Goal: Task Accomplishment & Management: Manage account settings

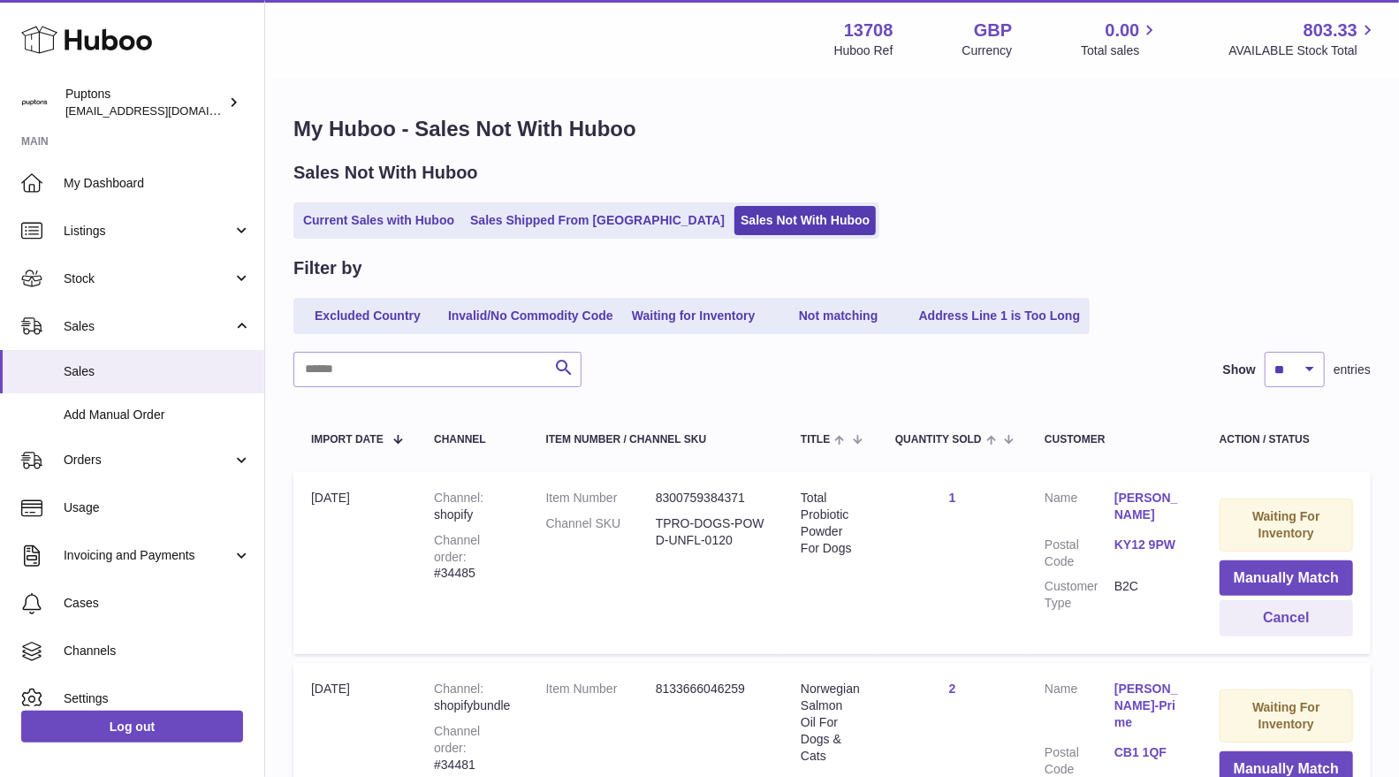
click at [95, 33] on icon at bounding box center [86, 39] width 131 height 35
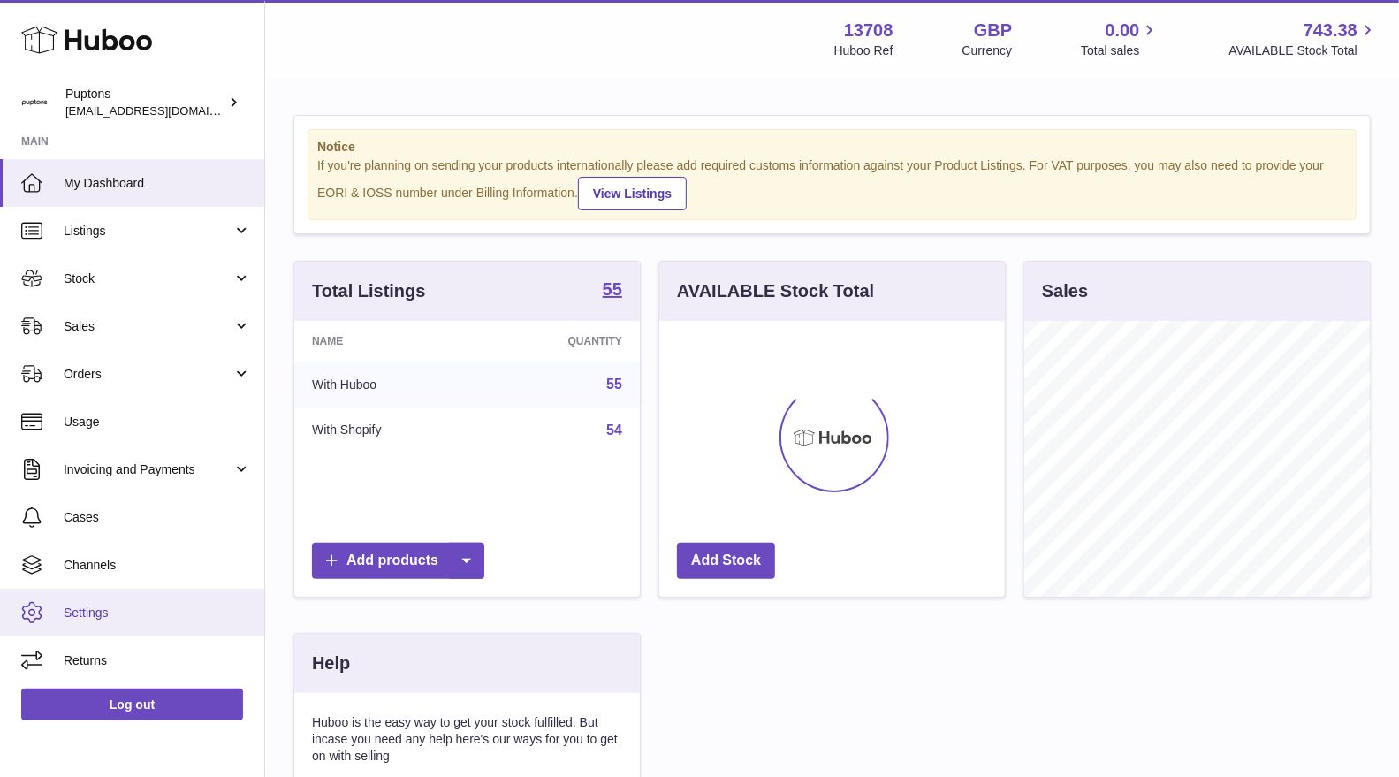
scroll to position [275, 345]
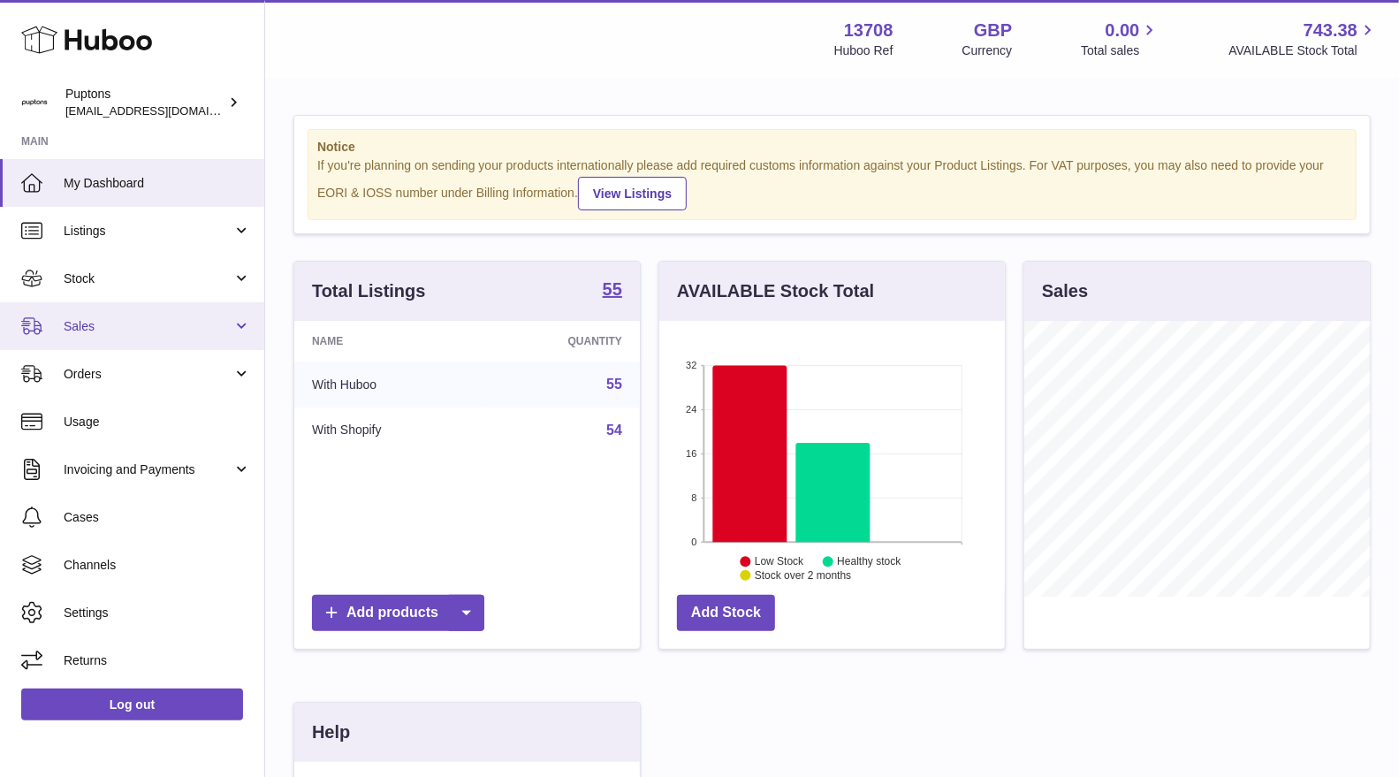
click at [98, 324] on span "Sales" at bounding box center [148, 326] width 169 height 17
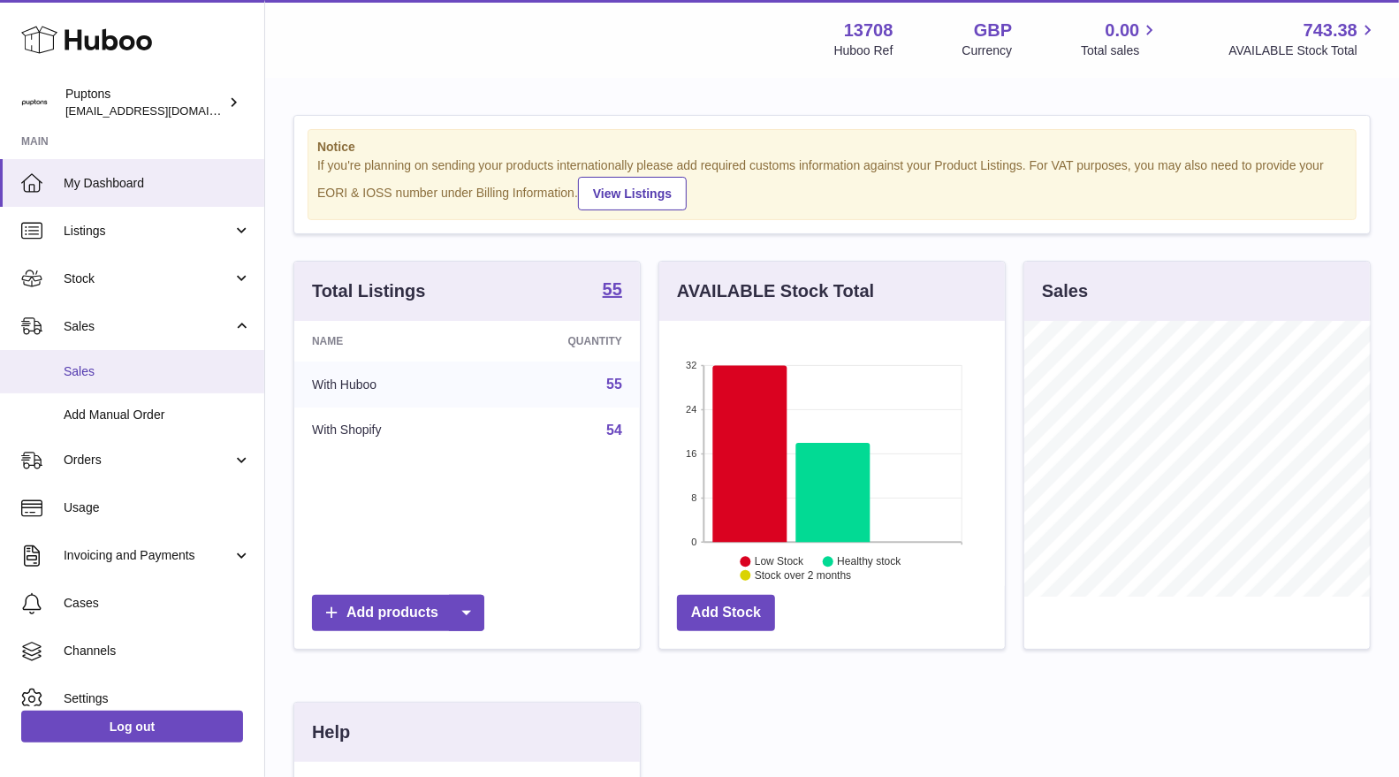
click at [109, 363] on span "Sales" at bounding box center [157, 371] width 187 height 17
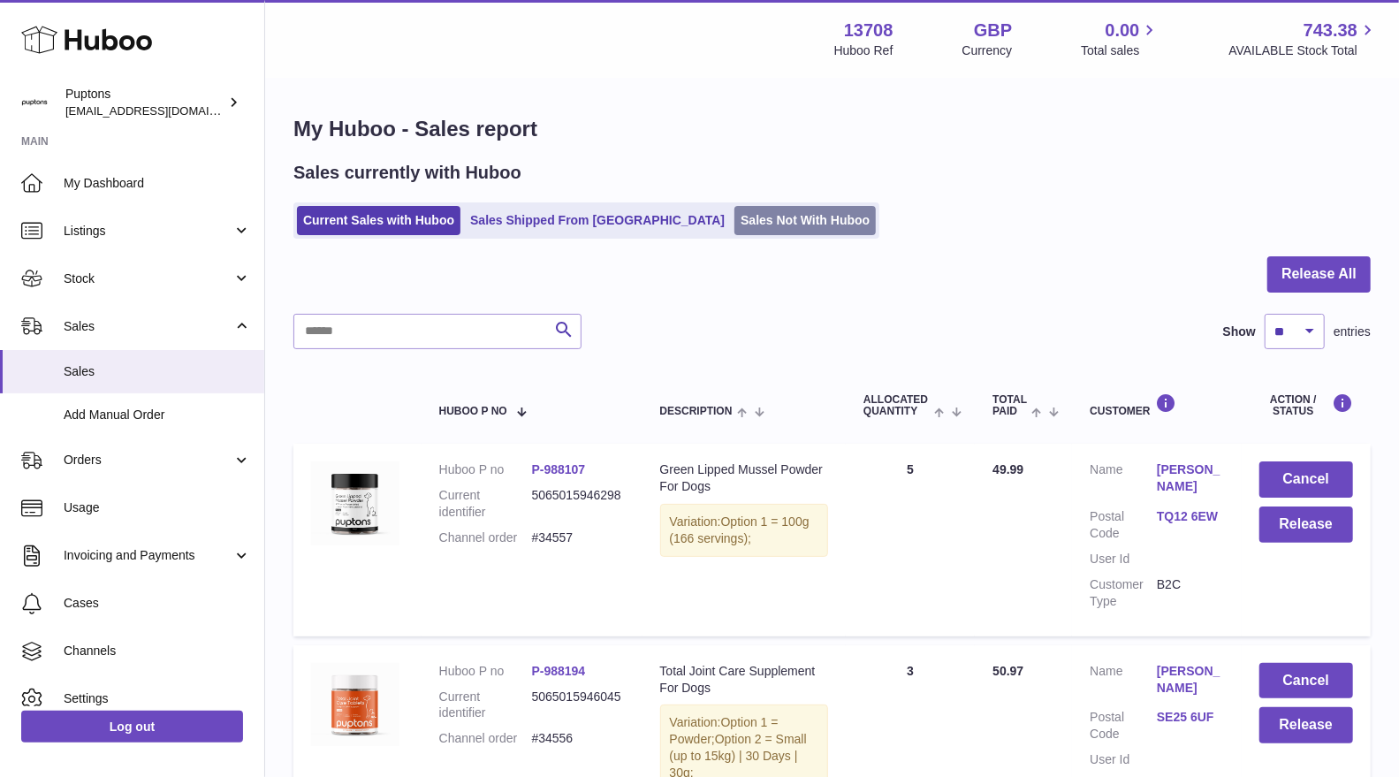
click at [740, 214] on link "Sales Not With Huboo" at bounding box center [804, 220] width 141 height 29
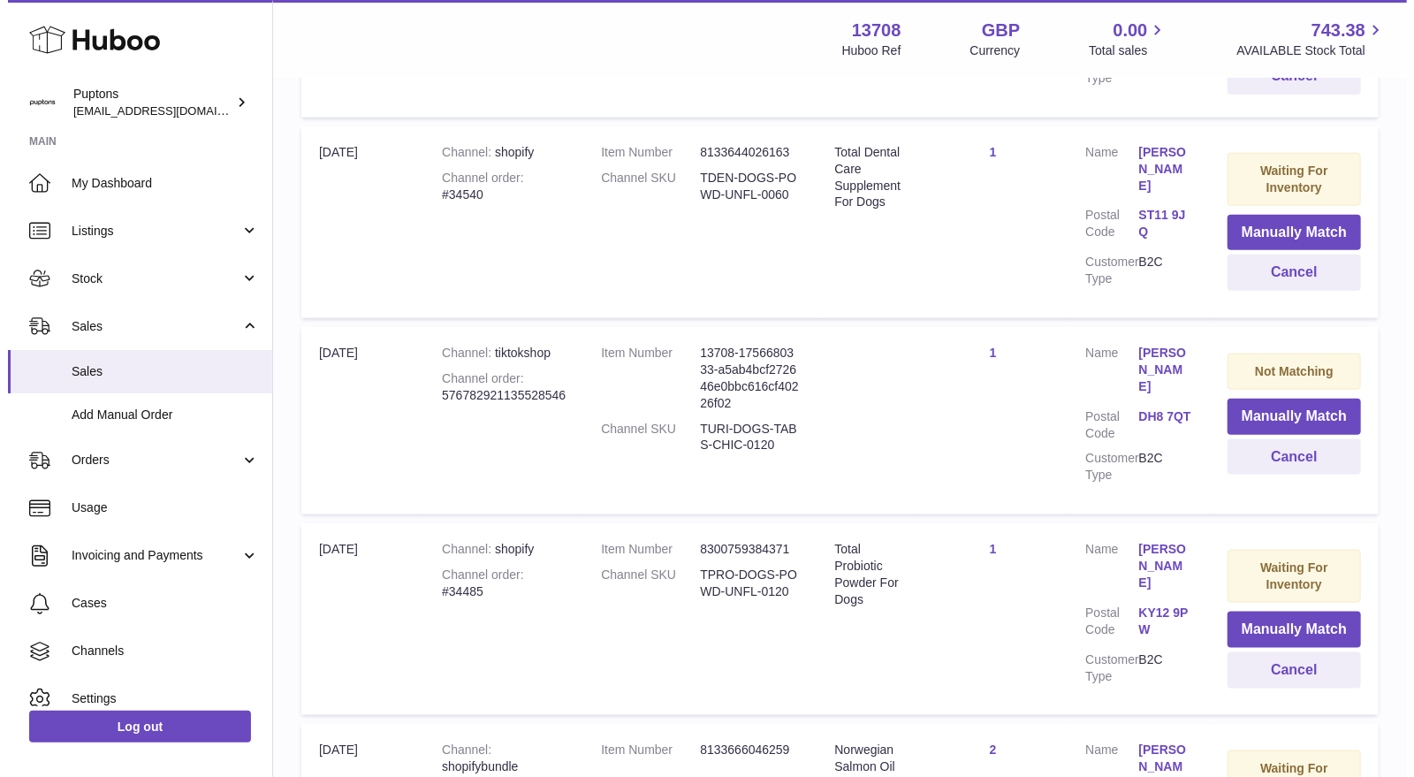
scroll to position [1097, 0]
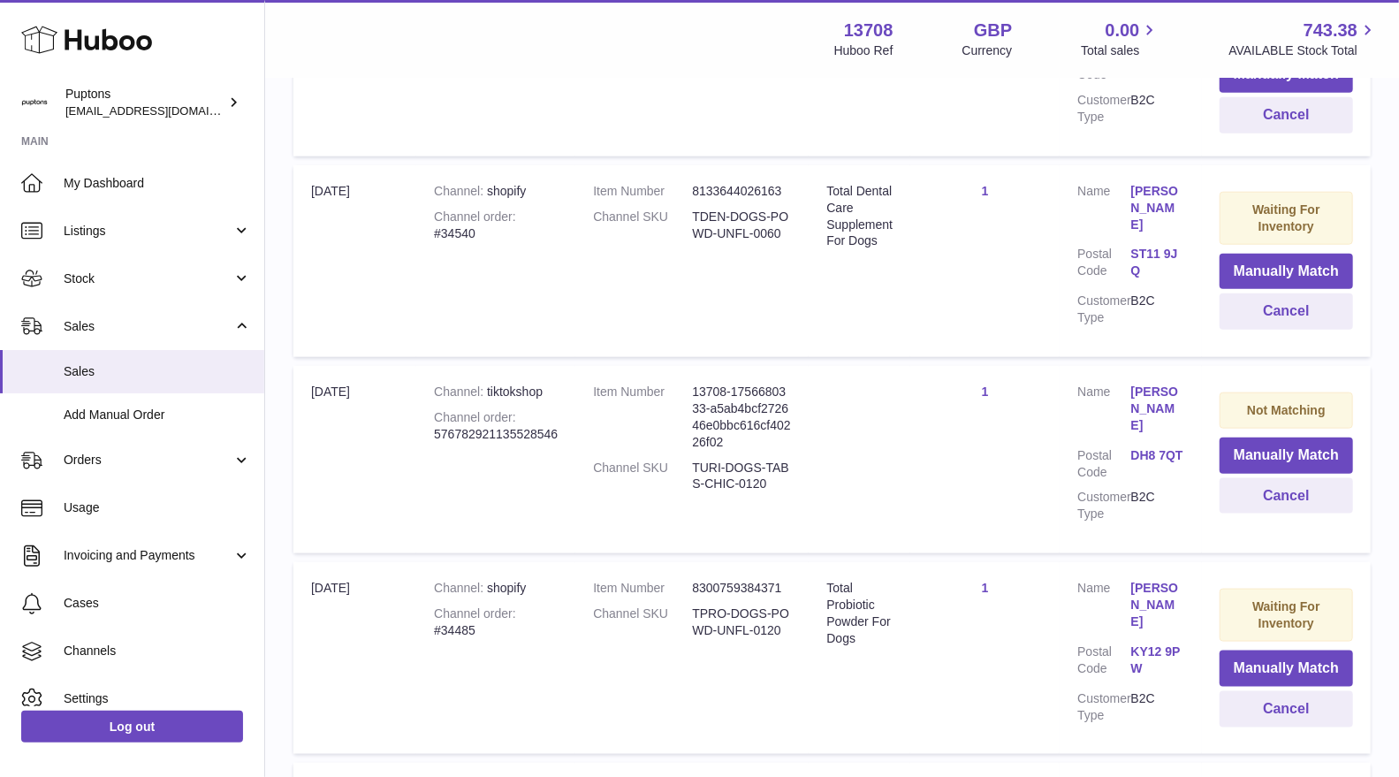
click at [696, 466] on dd "TURI-DOGS-TABS-CHIC-0120" at bounding box center [741, 476] width 99 height 34
drag, startPoint x: 1268, startPoint y: 442, endPoint x: 1157, endPoint y: 452, distance: 111.0
click at [1265, 441] on button "Manually Match" at bounding box center [1285, 455] width 133 height 36
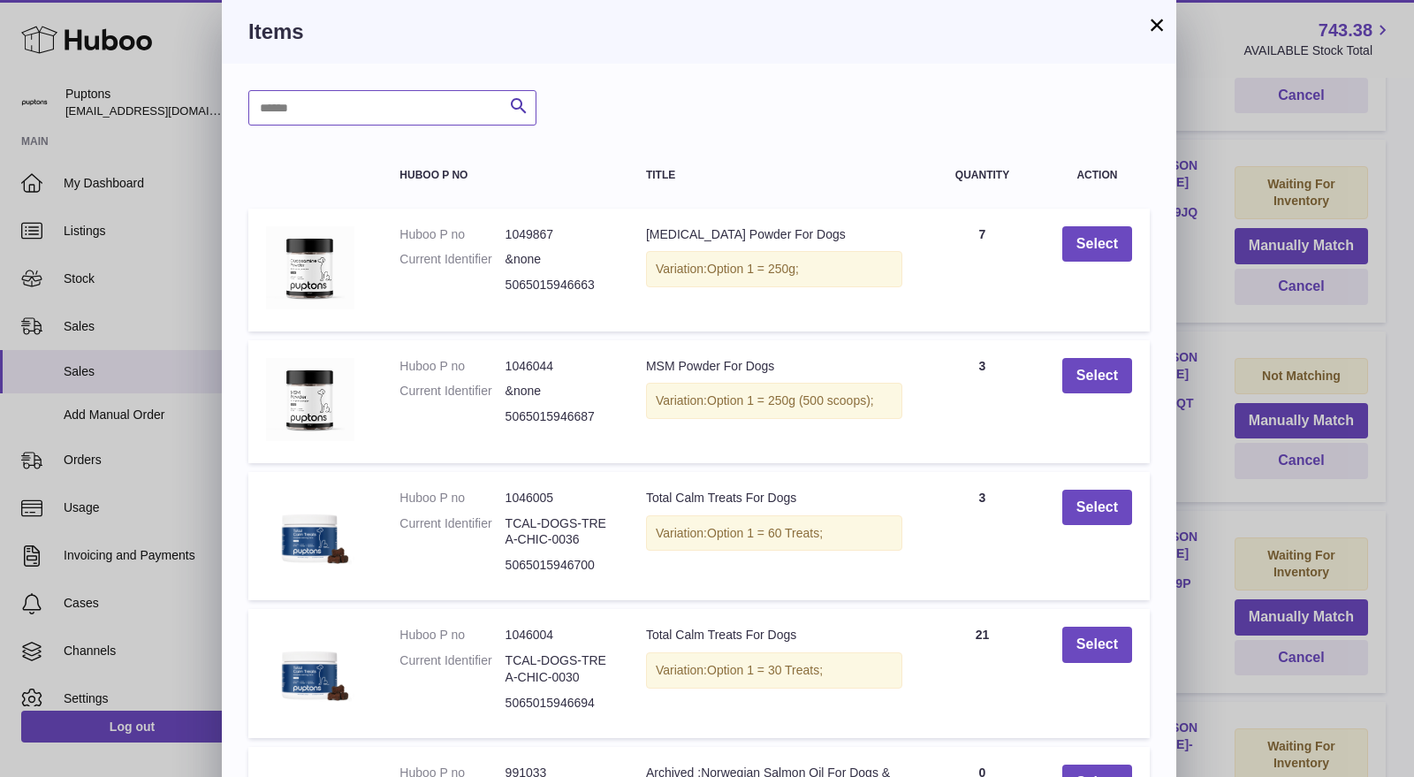
click at [352, 112] on input "text" at bounding box center [392, 107] width 288 height 35
type input "*******"
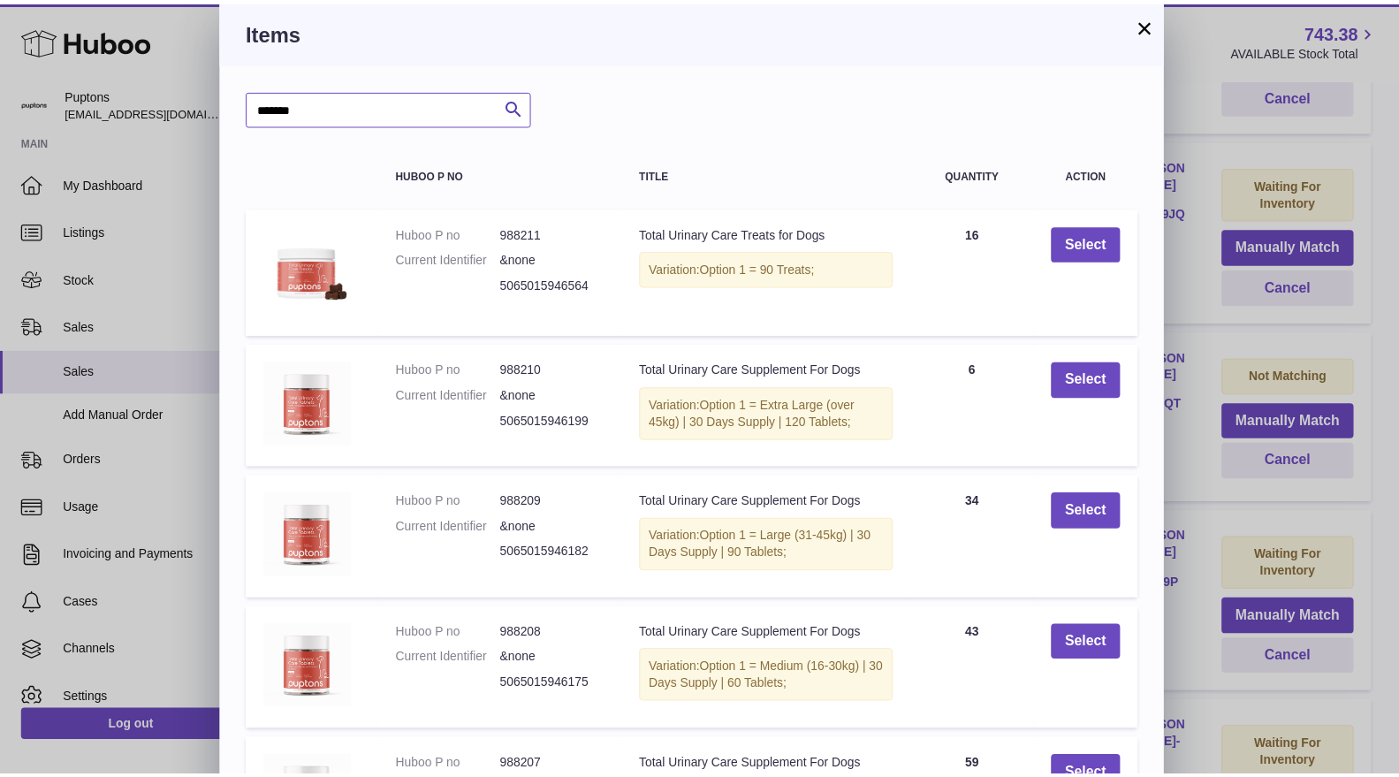
scroll to position [0, 0]
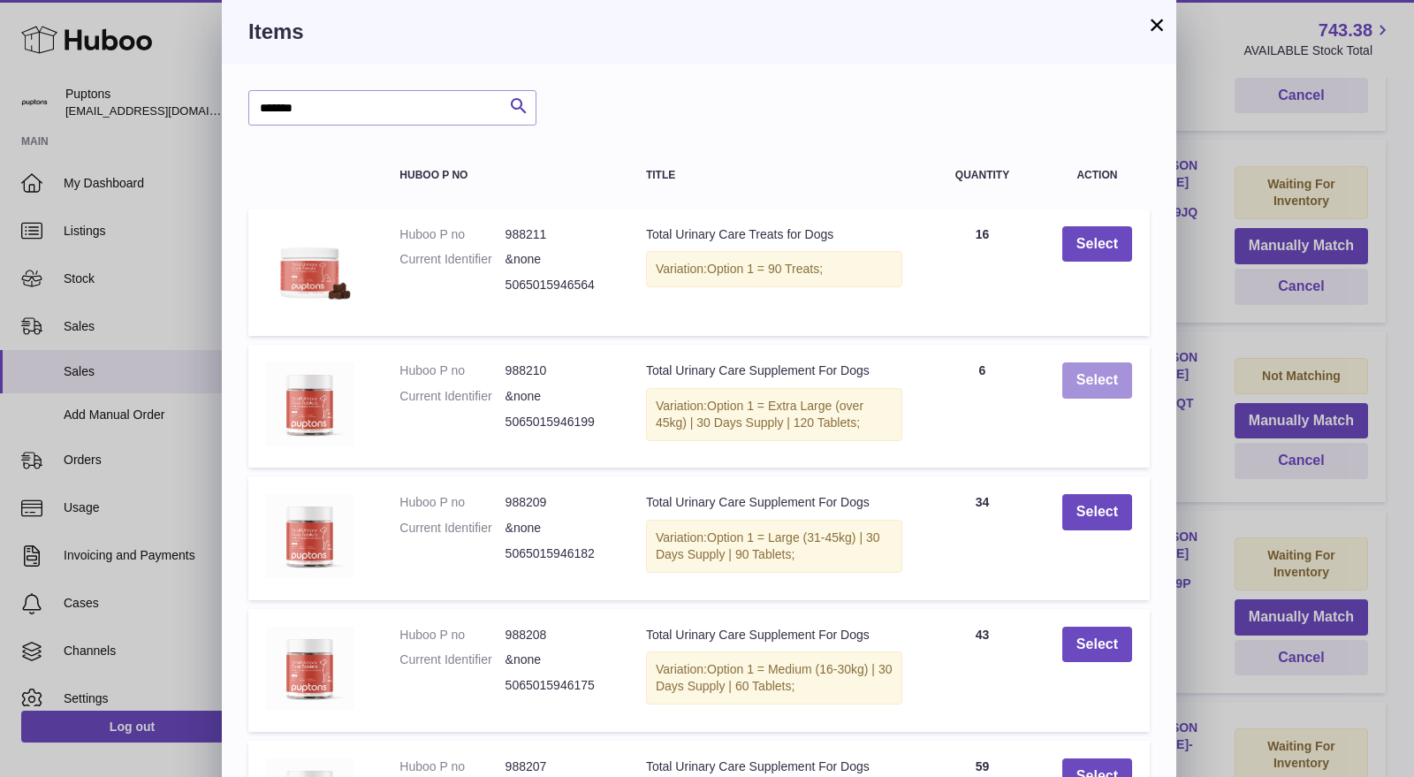
click at [1071, 387] on button "Select" at bounding box center [1097, 380] width 70 height 36
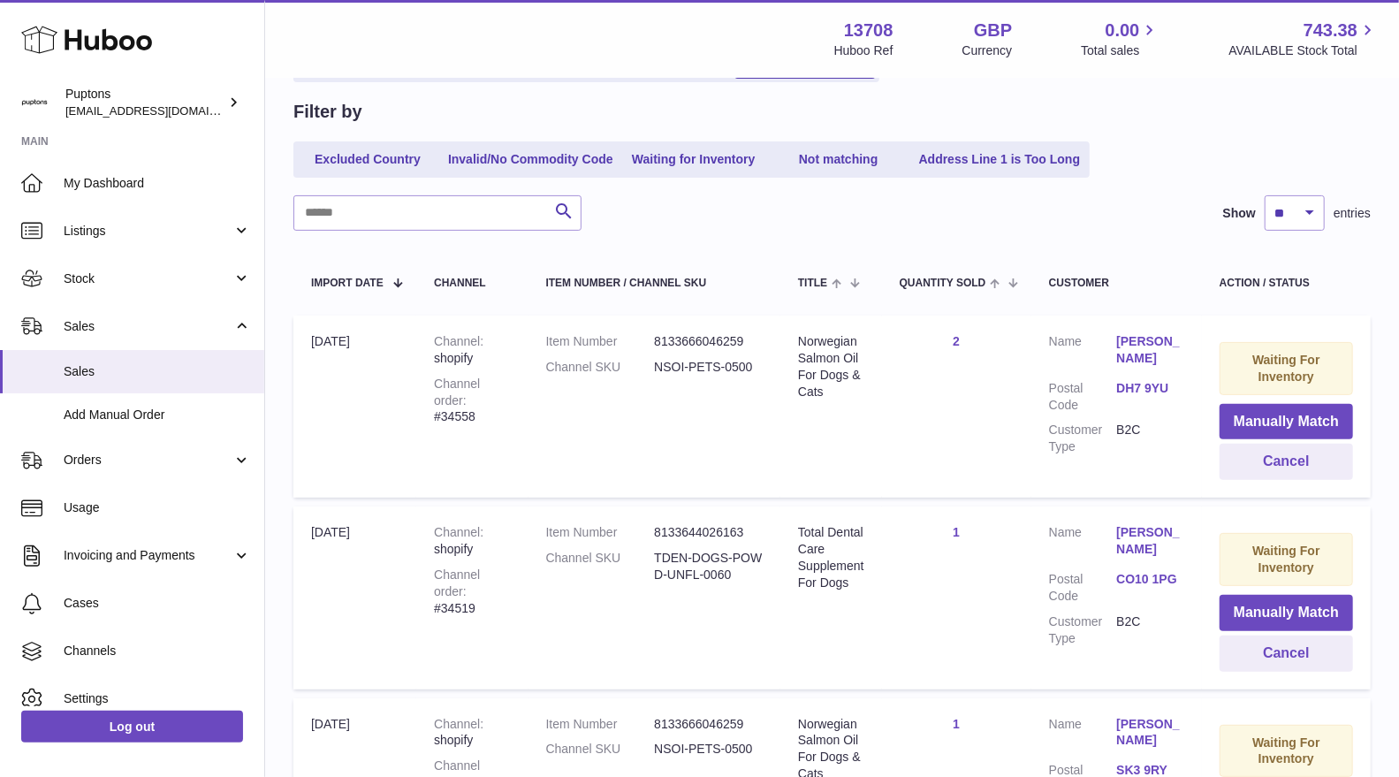
scroll to position [196, 0]
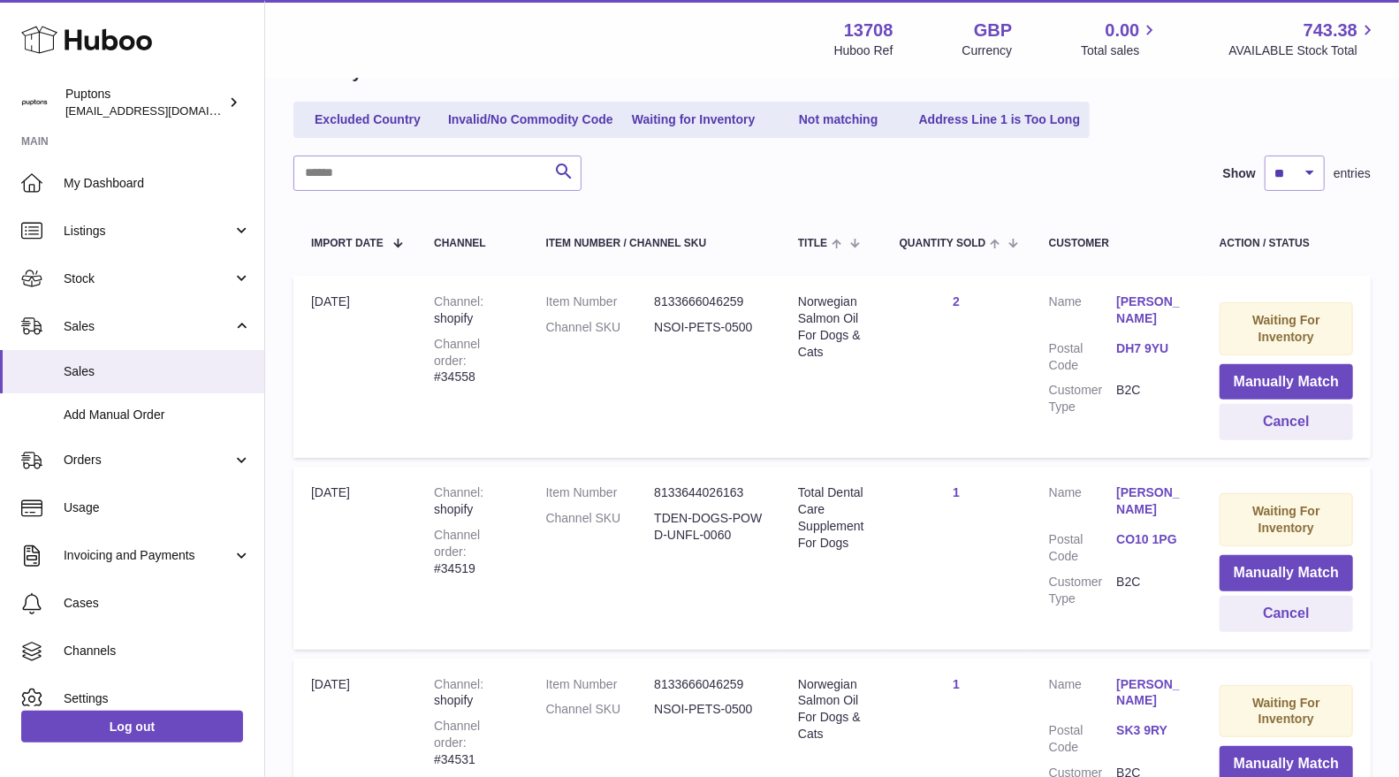
click at [500, 351] on div "Channel order #34558" at bounding box center [472, 361] width 76 height 50
click at [500, 365] on div "Channel order #34558" at bounding box center [472, 361] width 76 height 50
copy div "34558"
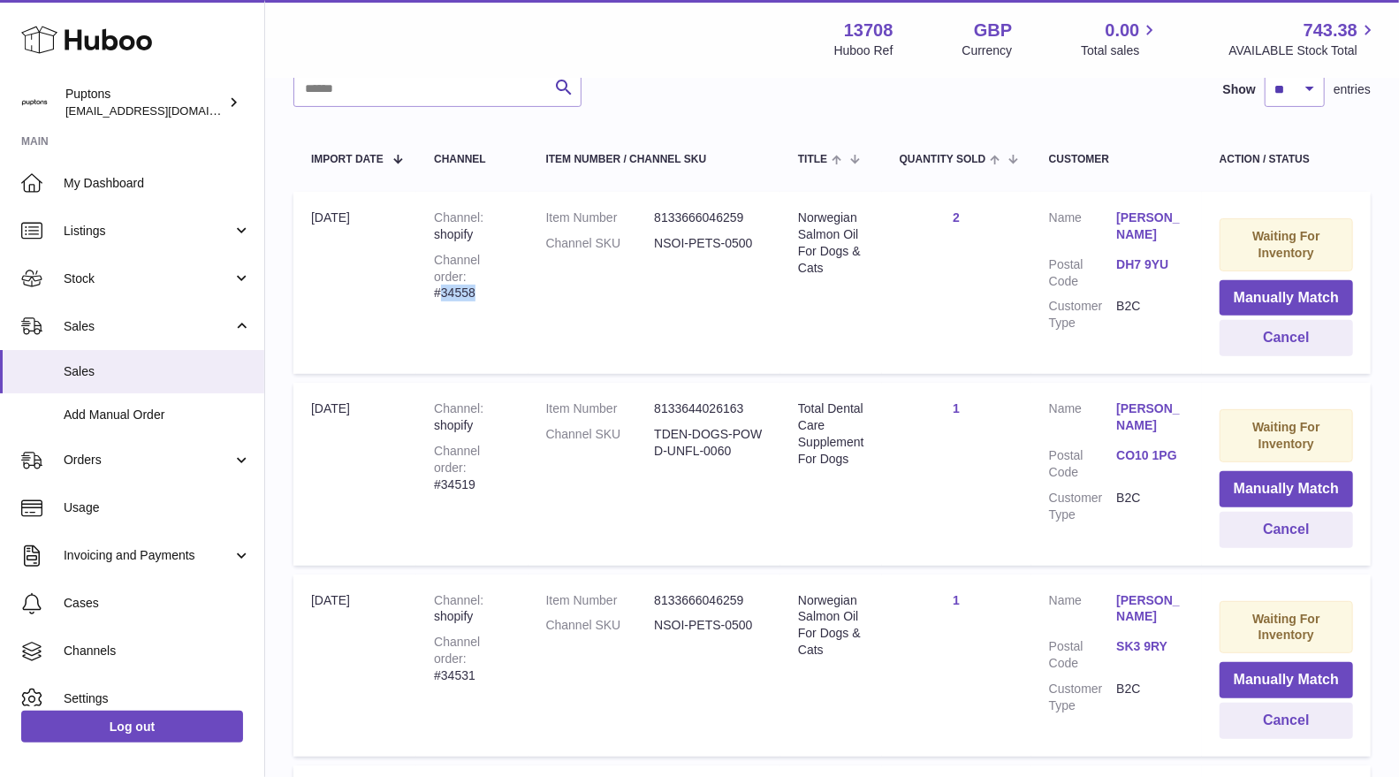
scroll to position [392, 0]
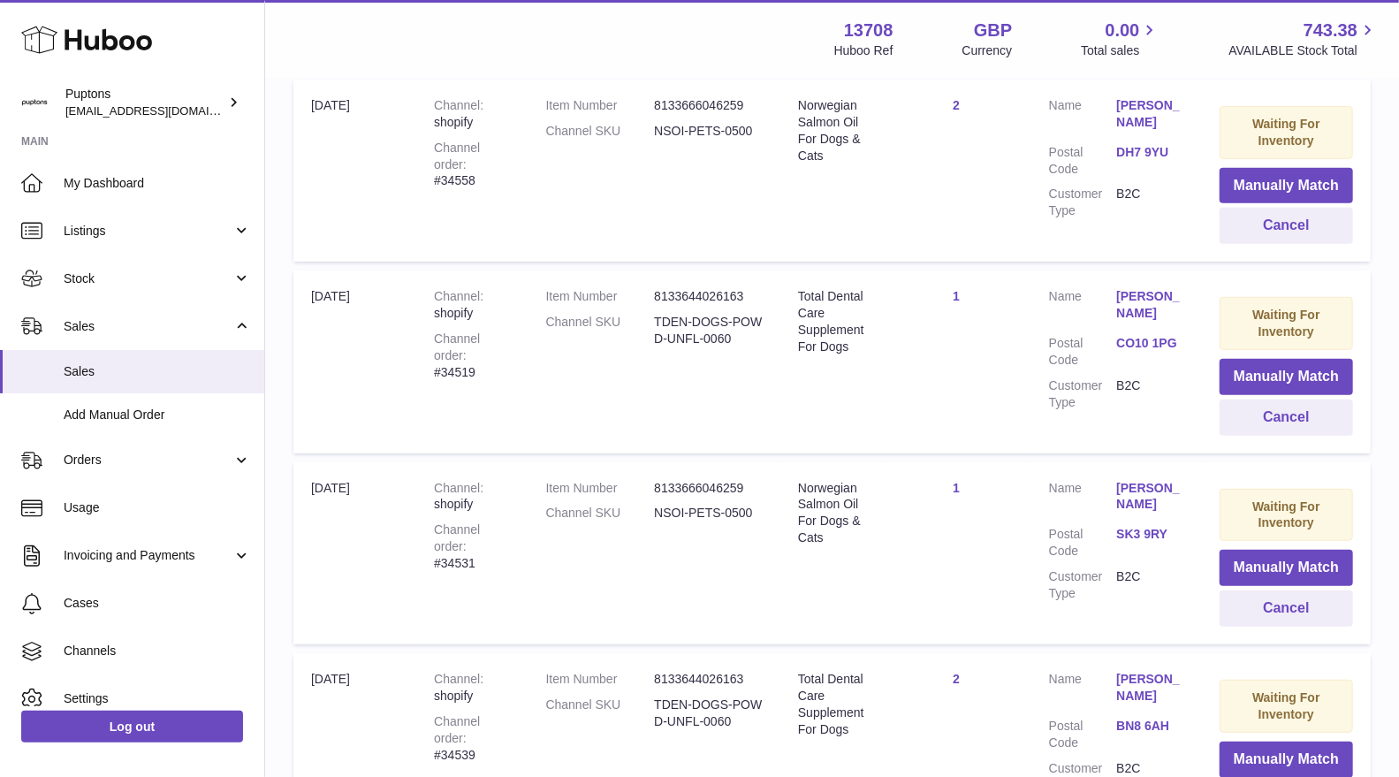
click at [501, 360] on div "Channel order #34519" at bounding box center [472, 355] width 76 height 50
click at [501, 359] on div "Channel order #34519" at bounding box center [472, 355] width 76 height 50
drag, startPoint x: 1254, startPoint y: 376, endPoint x: 1144, endPoint y: 376, distance: 109.6
click at [1252, 374] on button "Manually Match" at bounding box center [1285, 377] width 133 height 36
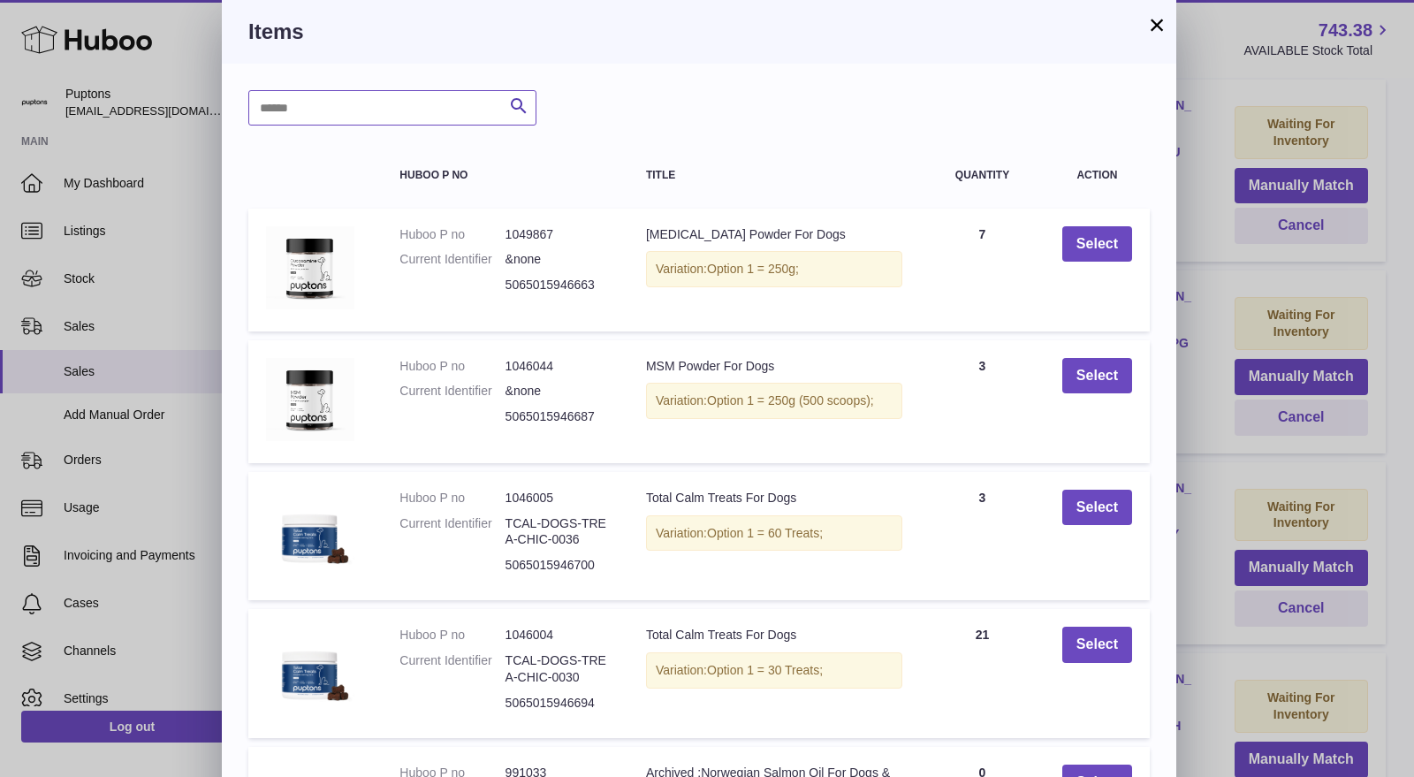
click at [360, 102] on input "text" at bounding box center [392, 107] width 288 height 35
type input "******"
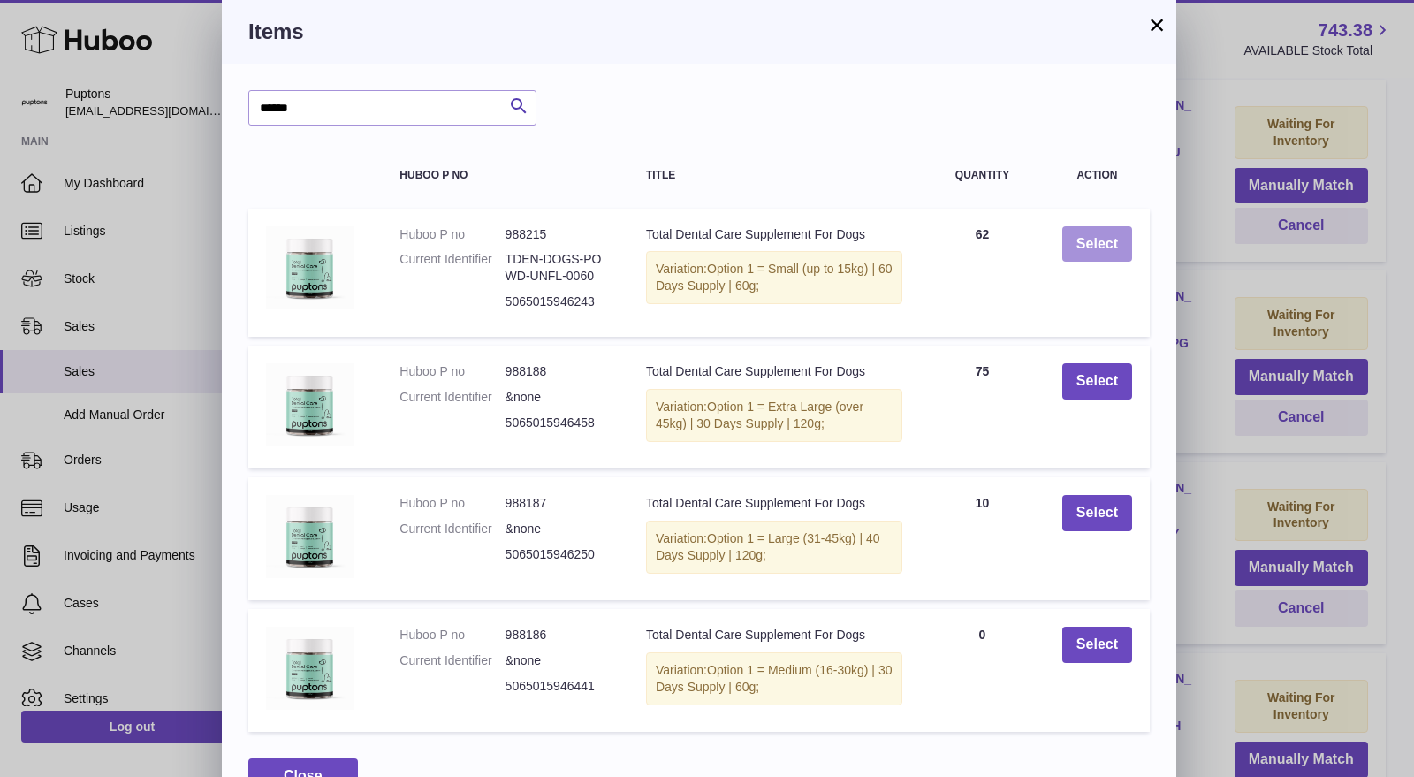
click at [1071, 254] on button "Select" at bounding box center [1097, 244] width 70 height 36
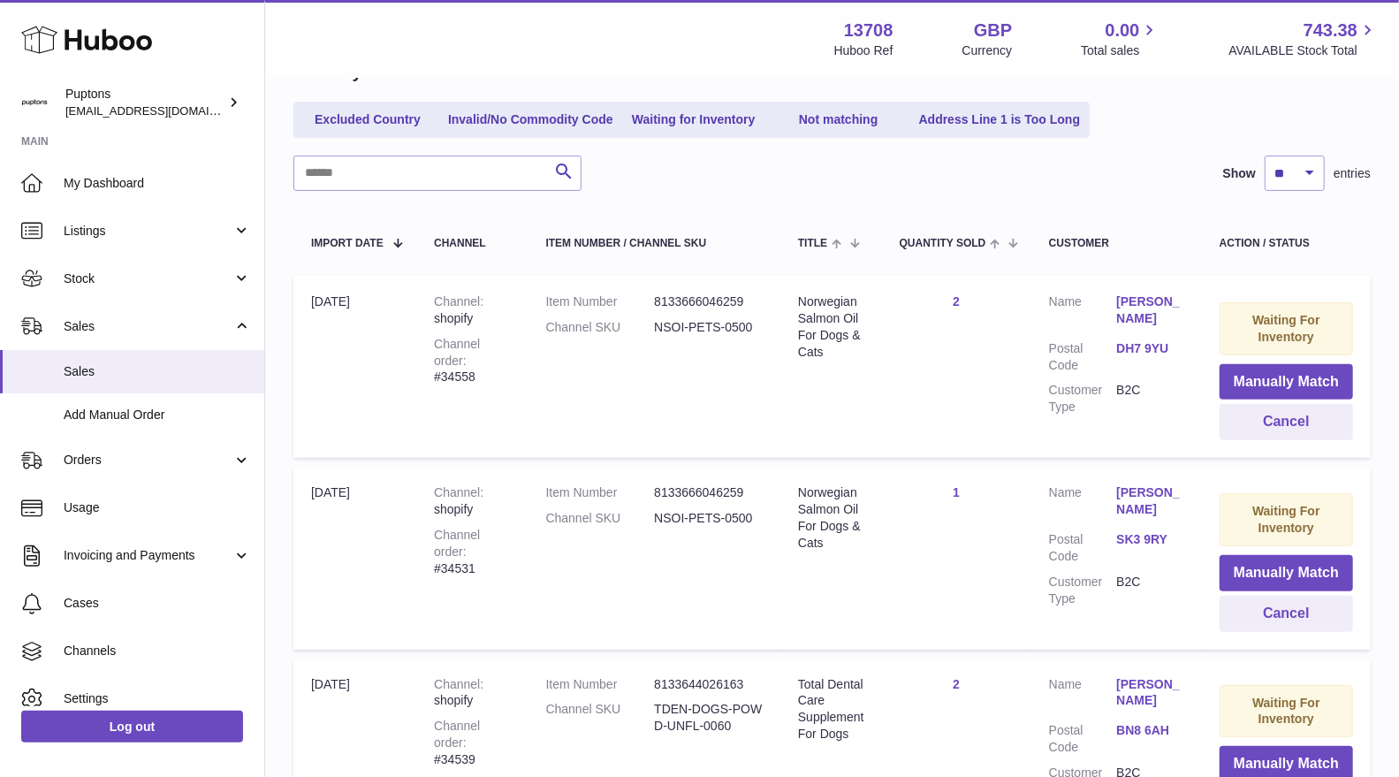
scroll to position [294, 0]
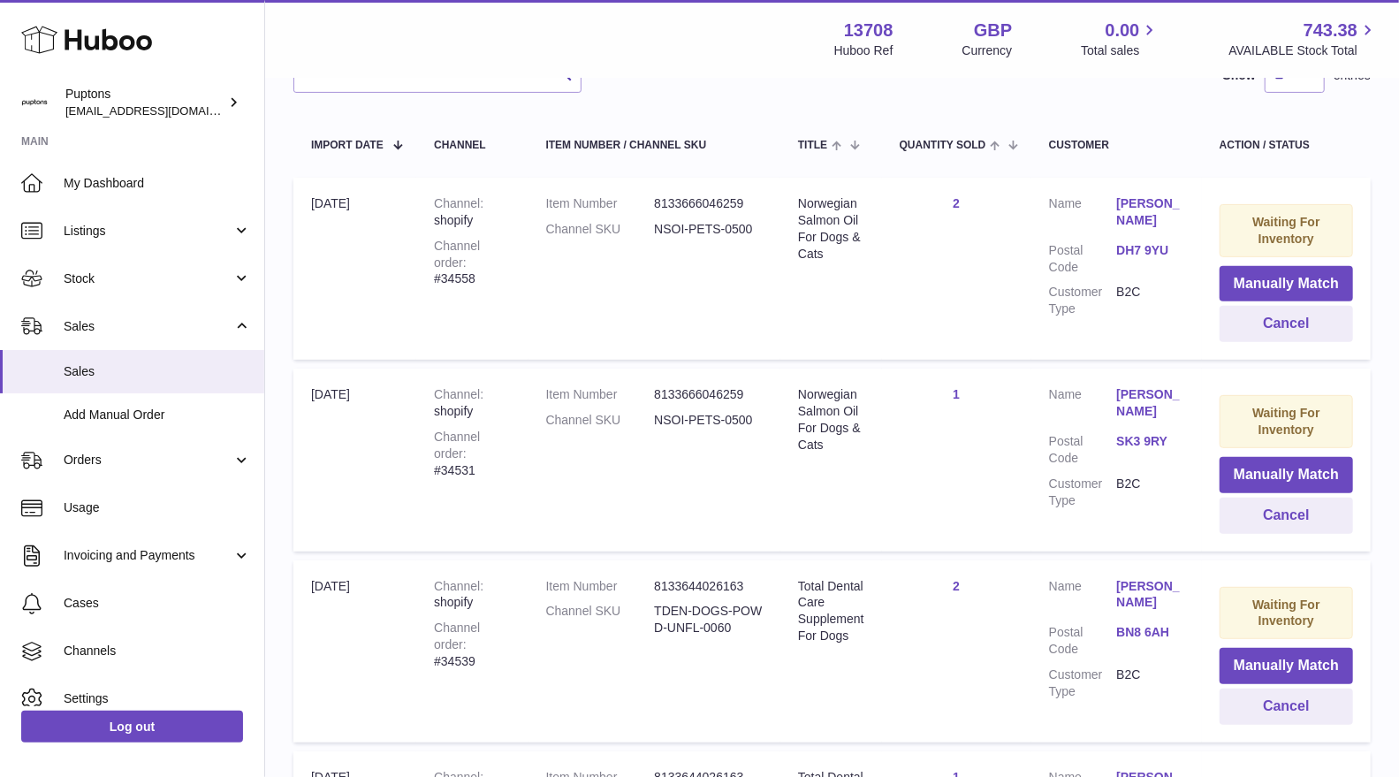
click at [493, 457] on div "Channel order #34531" at bounding box center [472, 454] width 76 height 50
copy div "34531"
click at [1303, 518] on button "Cancel" at bounding box center [1285, 515] width 133 height 36
click at [510, 460] on td "Channel shopify Channel order #34539" at bounding box center [471, 459] width 111 height 182
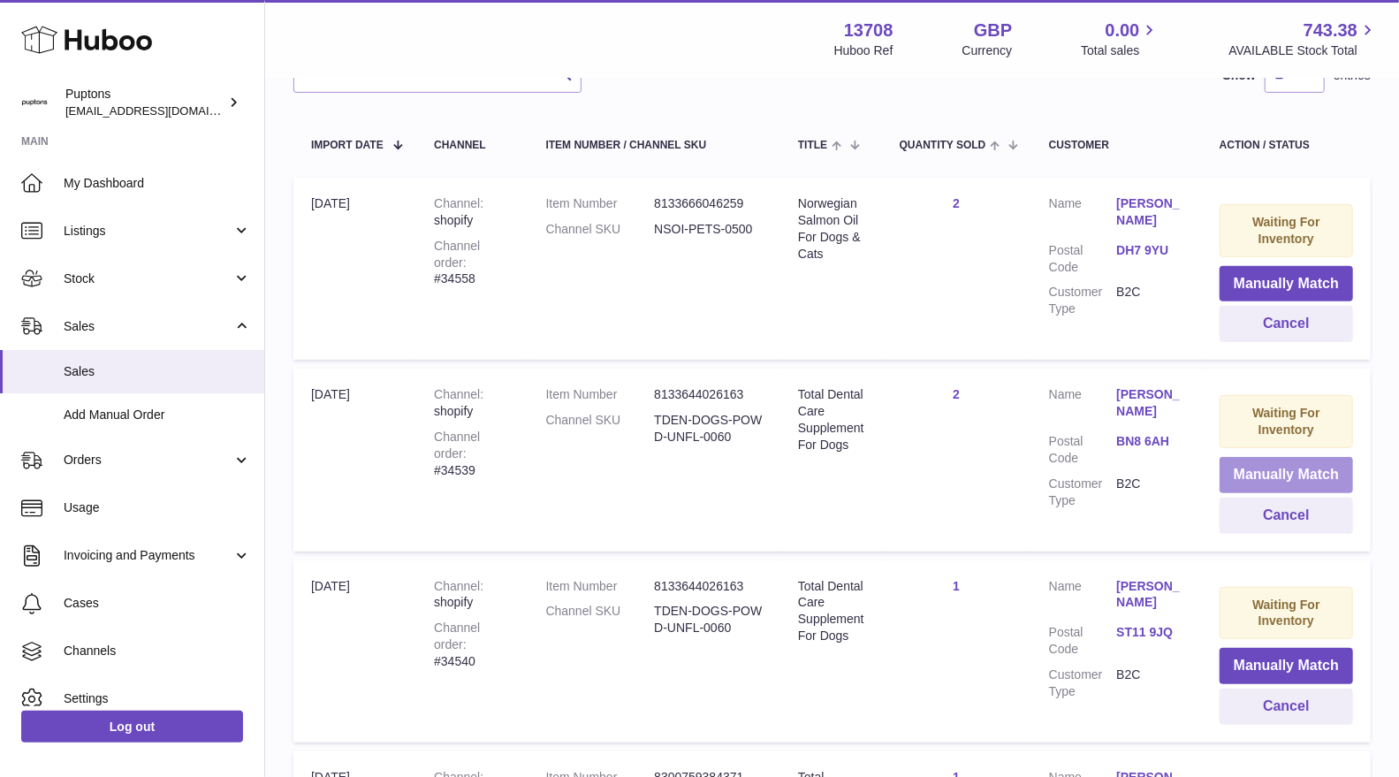
click at [1286, 477] on button "Manually Match" at bounding box center [1285, 475] width 133 height 36
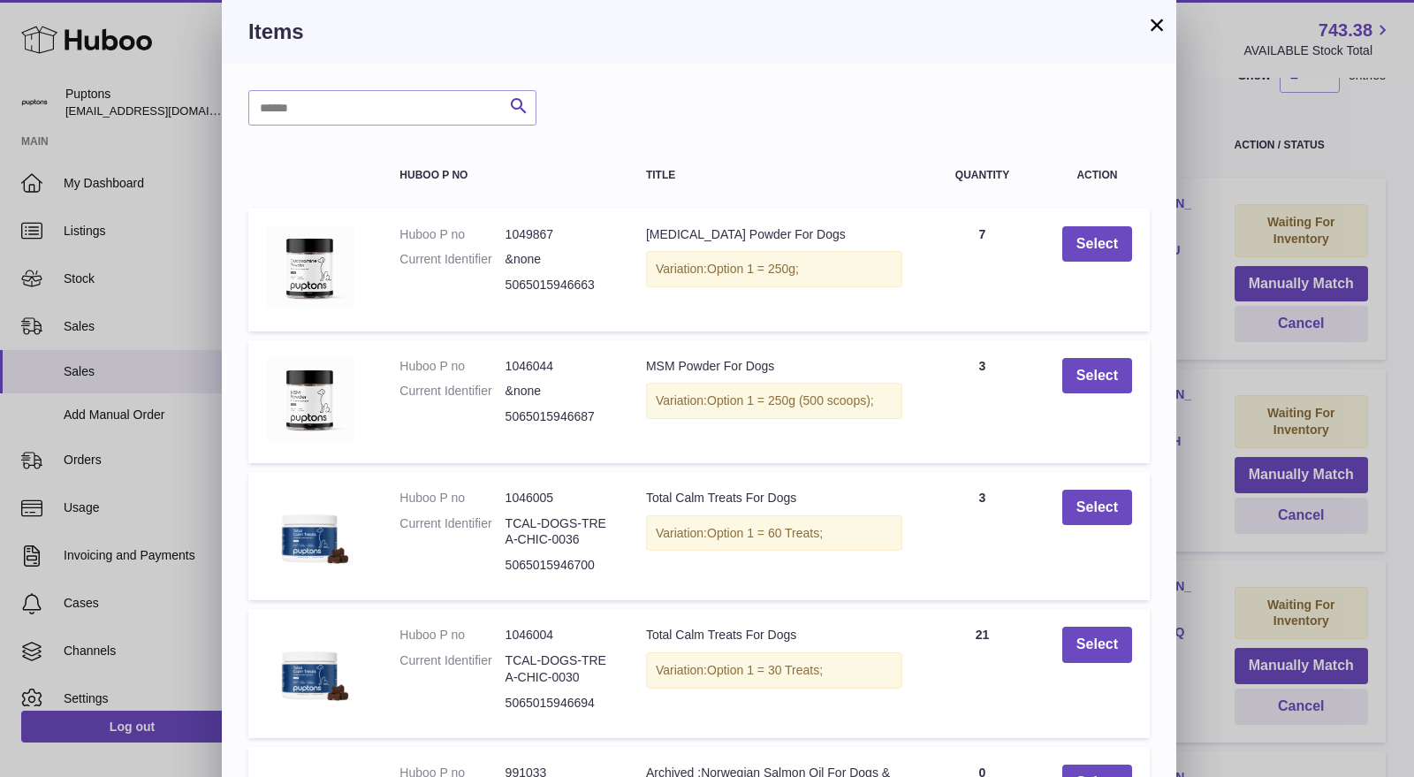
drag, startPoint x: 310, startPoint y: 130, endPoint x: 308, endPoint y: 109, distance: 21.3
click at [311, 110] on div "Search Huboo P no Title Quantity Action Huboo P no 1049867 Current Identifier &…" at bounding box center [699, 535] width 954 height 943
click at [308, 109] on input "text" at bounding box center [392, 107] width 288 height 35
type input "******"
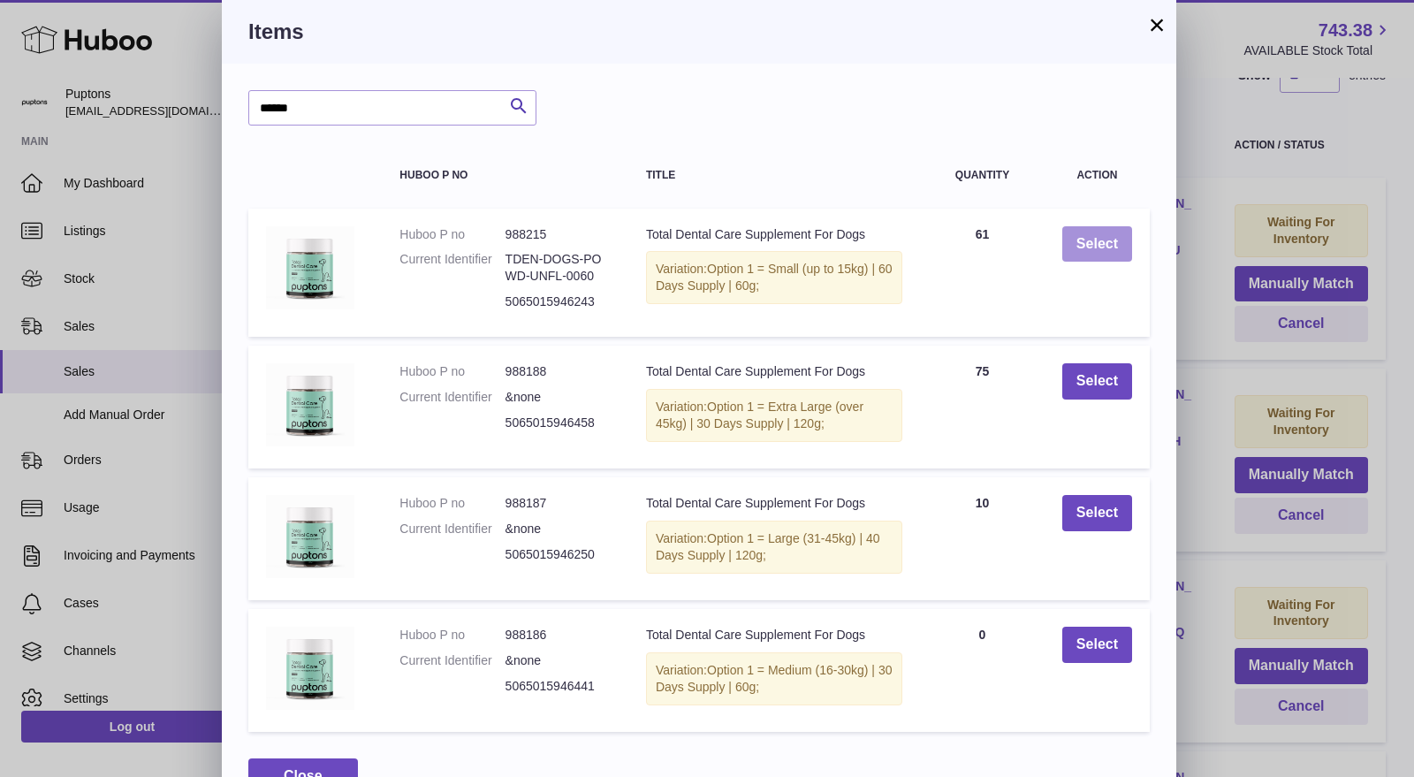
click at [1097, 246] on button "Select" at bounding box center [1097, 244] width 70 height 36
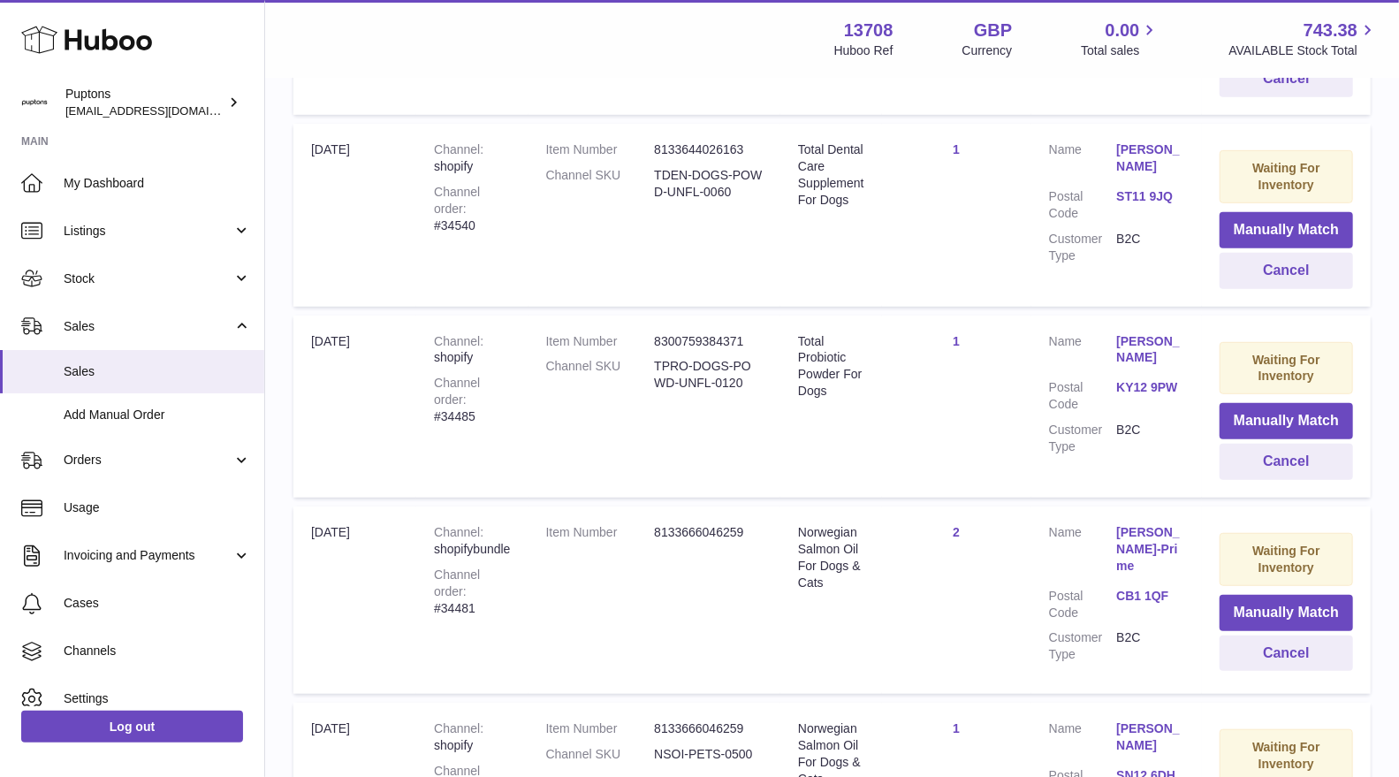
scroll to position [588, 0]
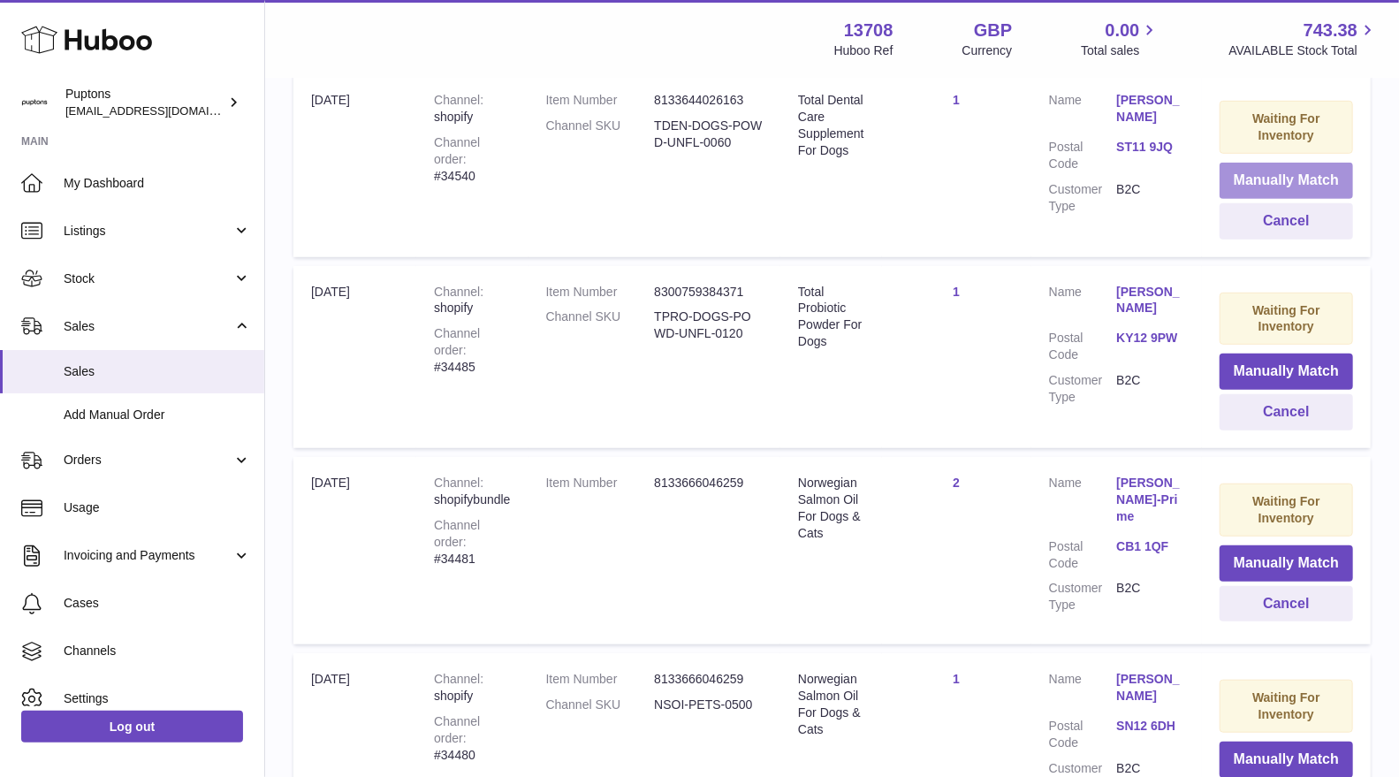
click at [1262, 178] on button "Manually Match" at bounding box center [1285, 181] width 133 height 36
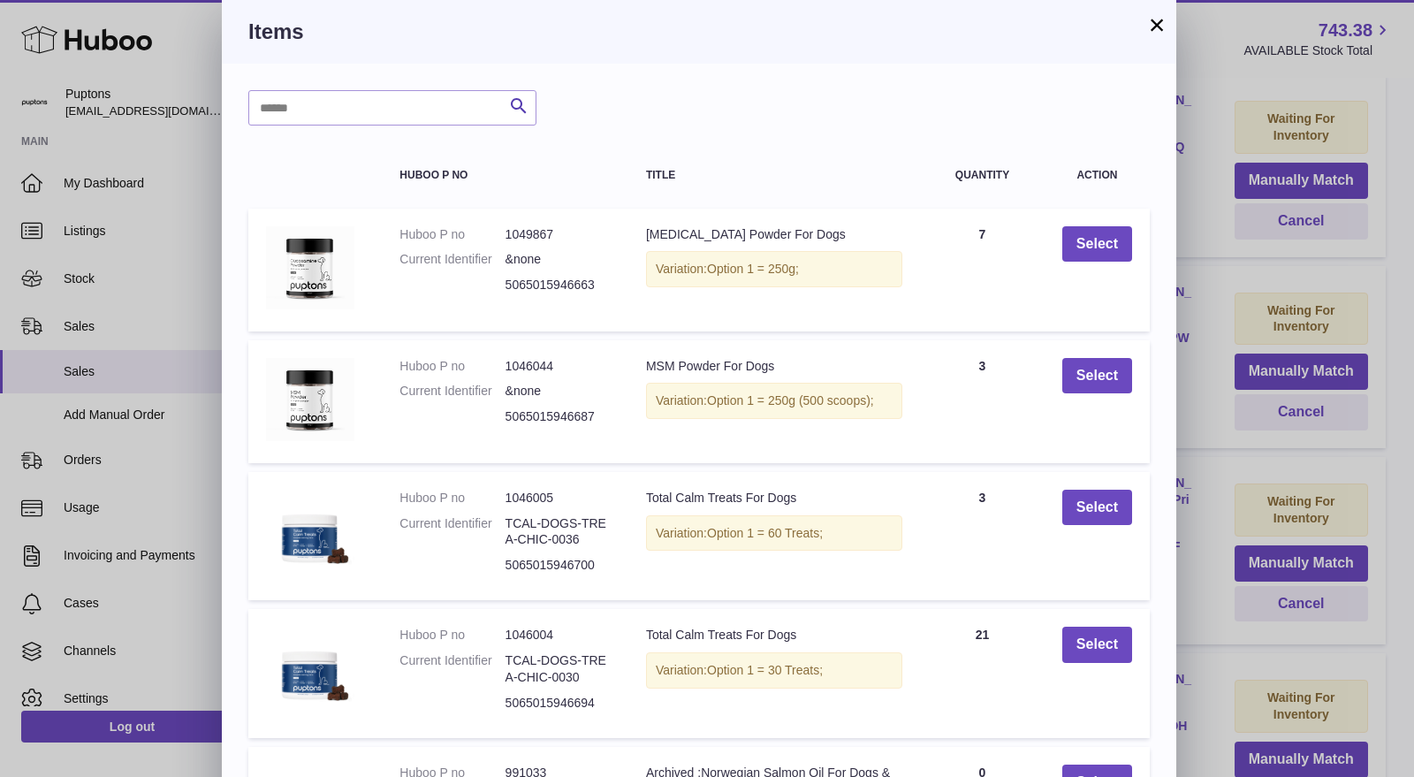
click at [372, 87] on div "Search Huboo P no Title Quantity Action Huboo P no 1049867 Current Identifier &…" at bounding box center [699, 535] width 954 height 943
click at [380, 115] on input "text" at bounding box center [392, 107] width 288 height 35
type input "******"
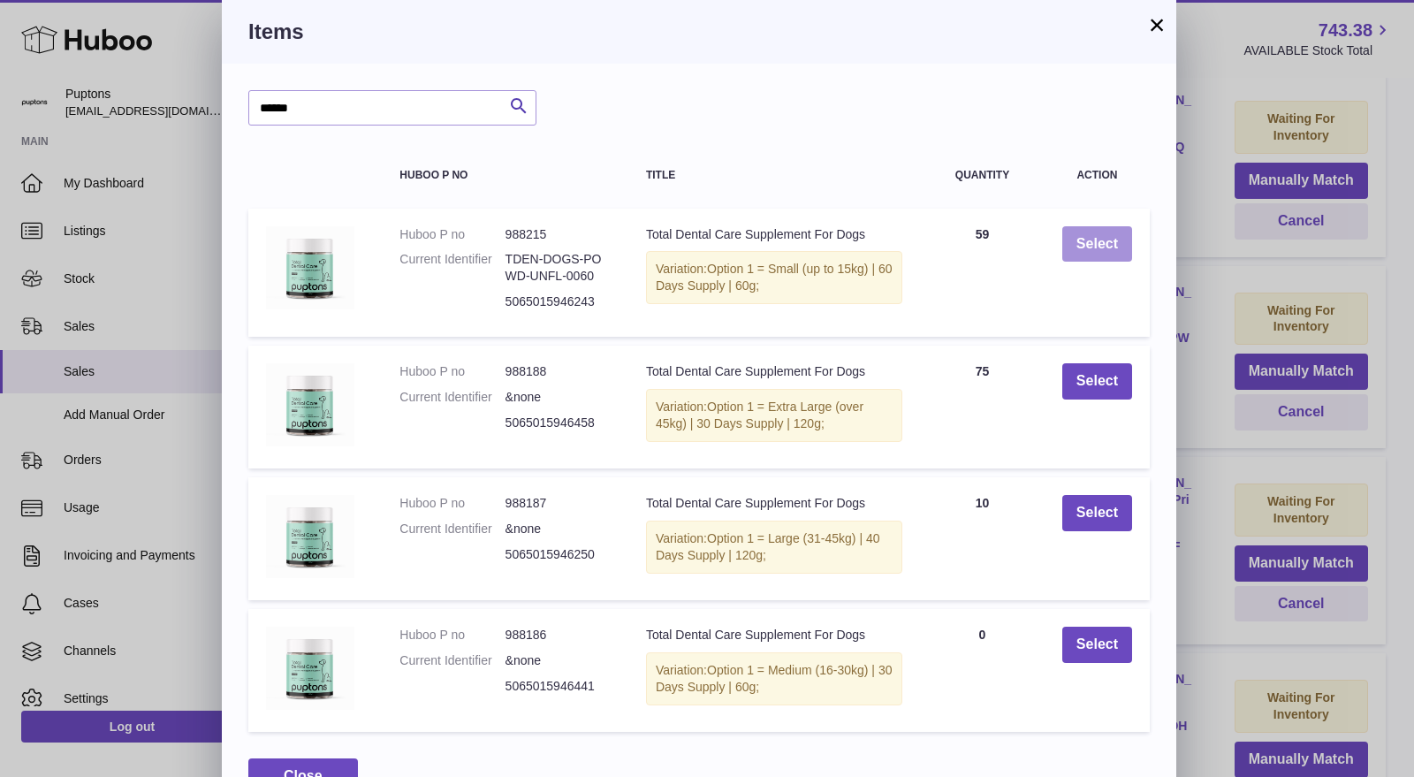
click at [1095, 261] on button "Select" at bounding box center [1097, 244] width 70 height 36
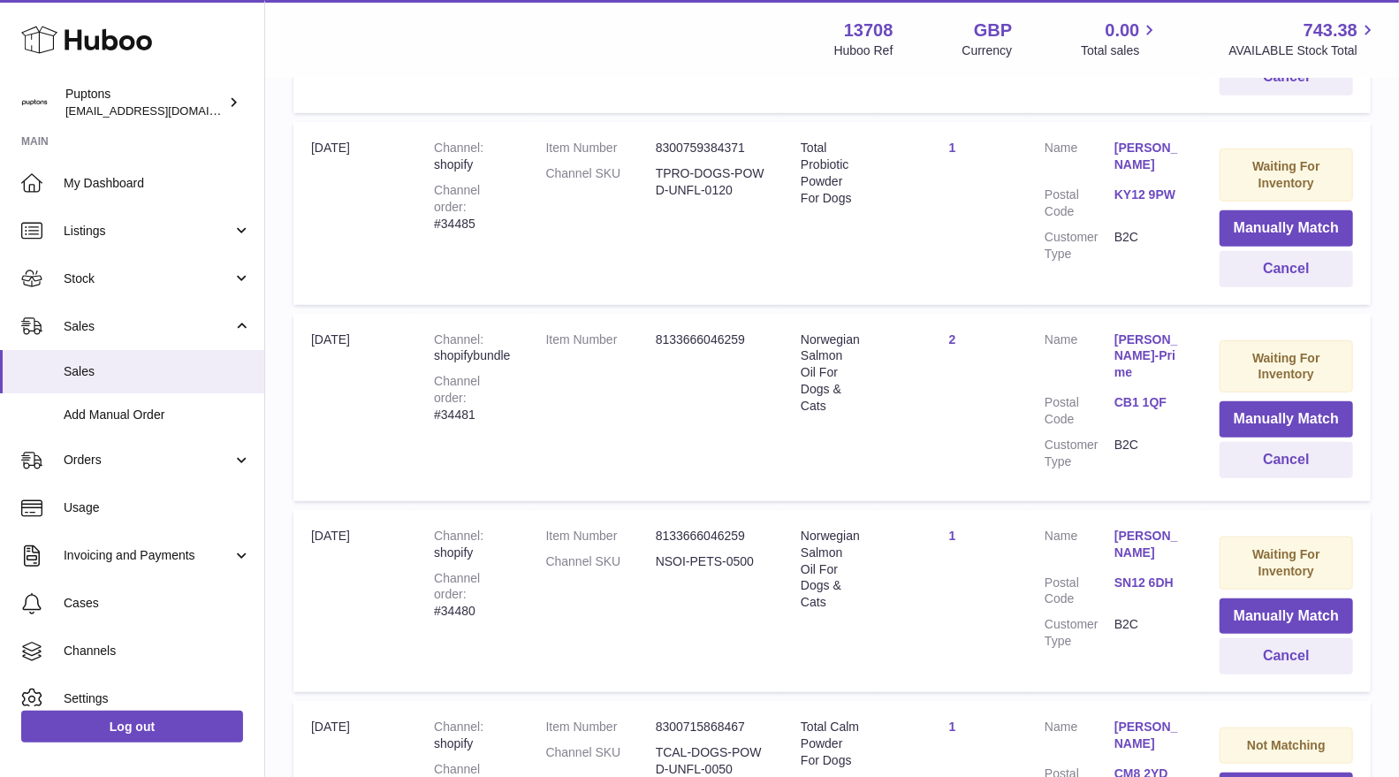
scroll to position [481, 0]
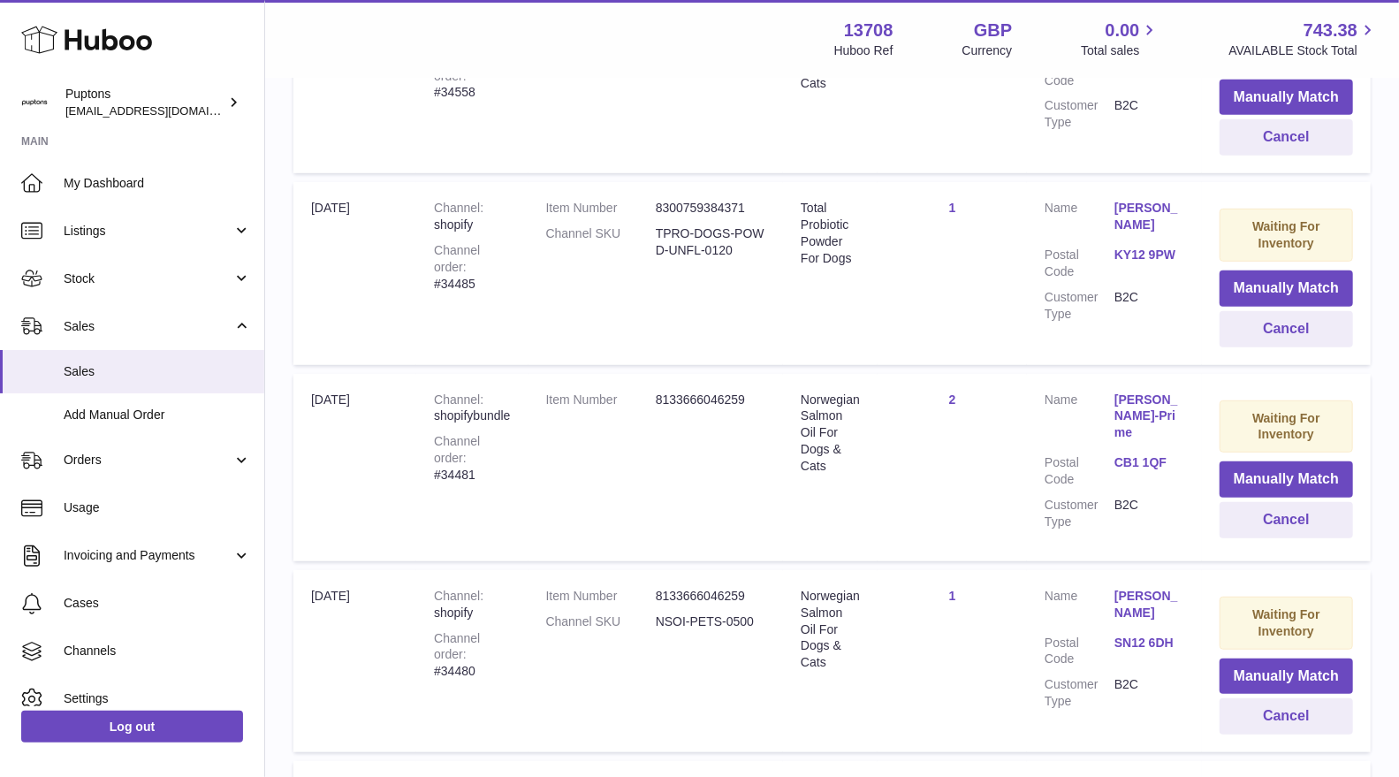
click at [509, 258] on div "Channel order #34485" at bounding box center [472, 267] width 76 height 50
click at [508, 258] on div "Channel order #34485" at bounding box center [472, 267] width 76 height 50
copy div "34485"
click at [1251, 329] on button "Cancel" at bounding box center [1285, 329] width 133 height 36
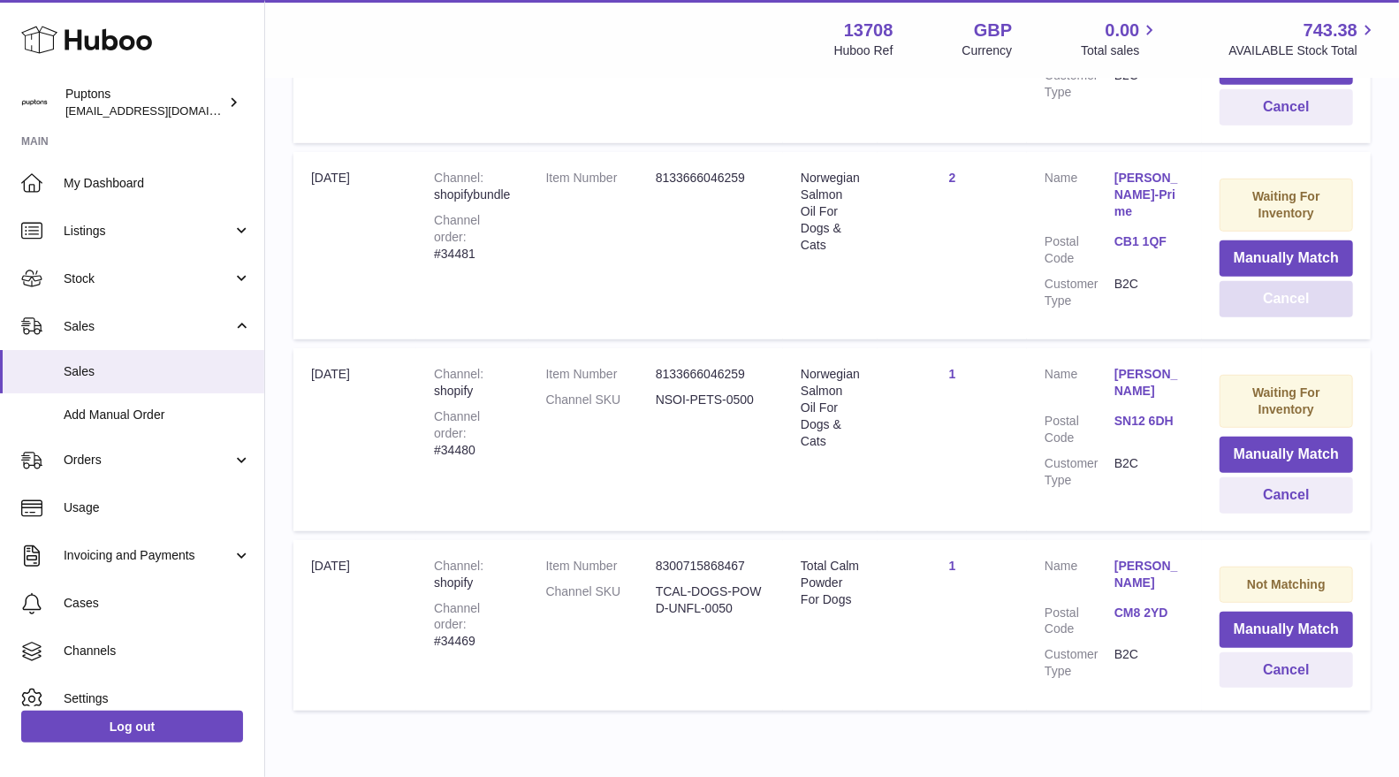
scroll to position [487, 0]
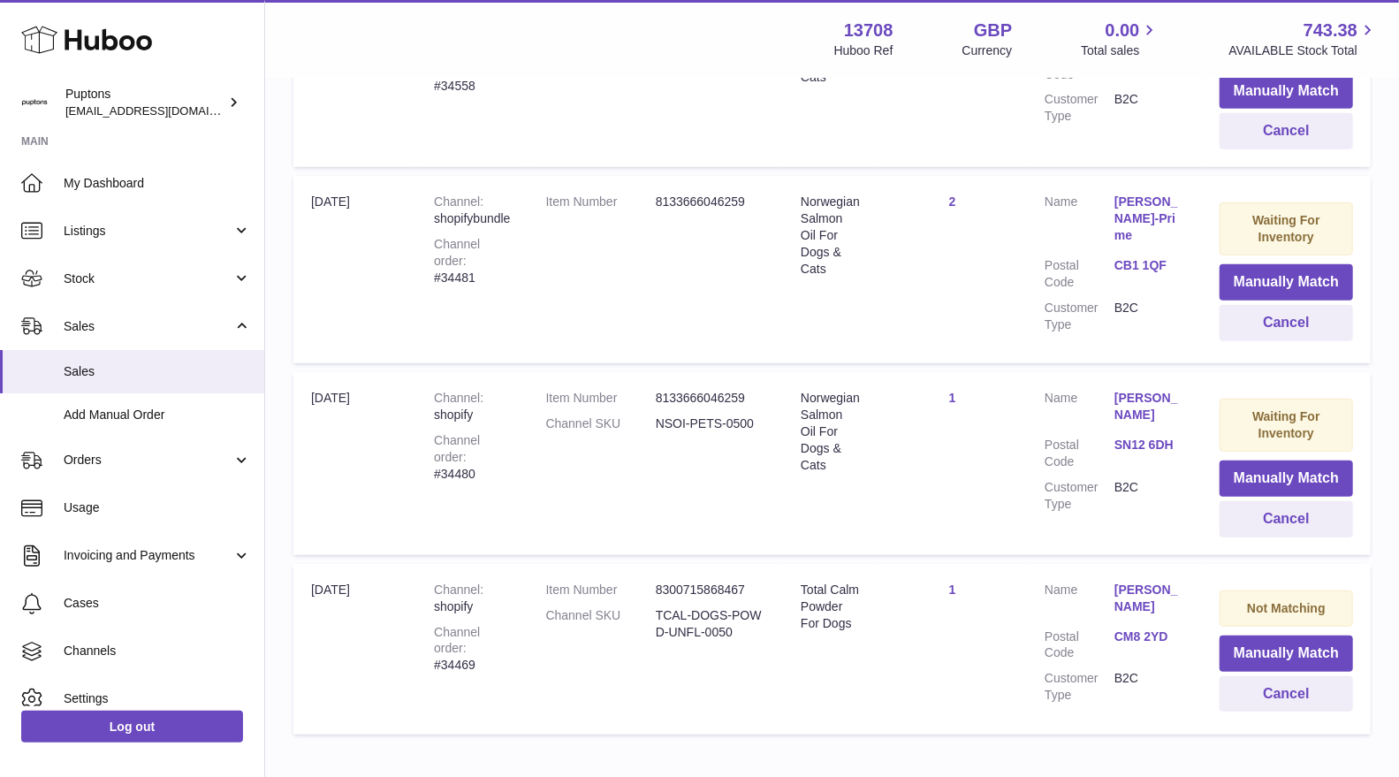
click at [504, 443] on div "Channel order #34480" at bounding box center [472, 457] width 76 height 50
click at [505, 443] on div "Channel order #34480" at bounding box center [472, 457] width 76 height 50
click at [505, 444] on div "Channel order #34480" at bounding box center [472, 457] width 76 height 50
click at [502, 459] on td "Channel shopify Channel order #34480" at bounding box center [471, 463] width 111 height 182
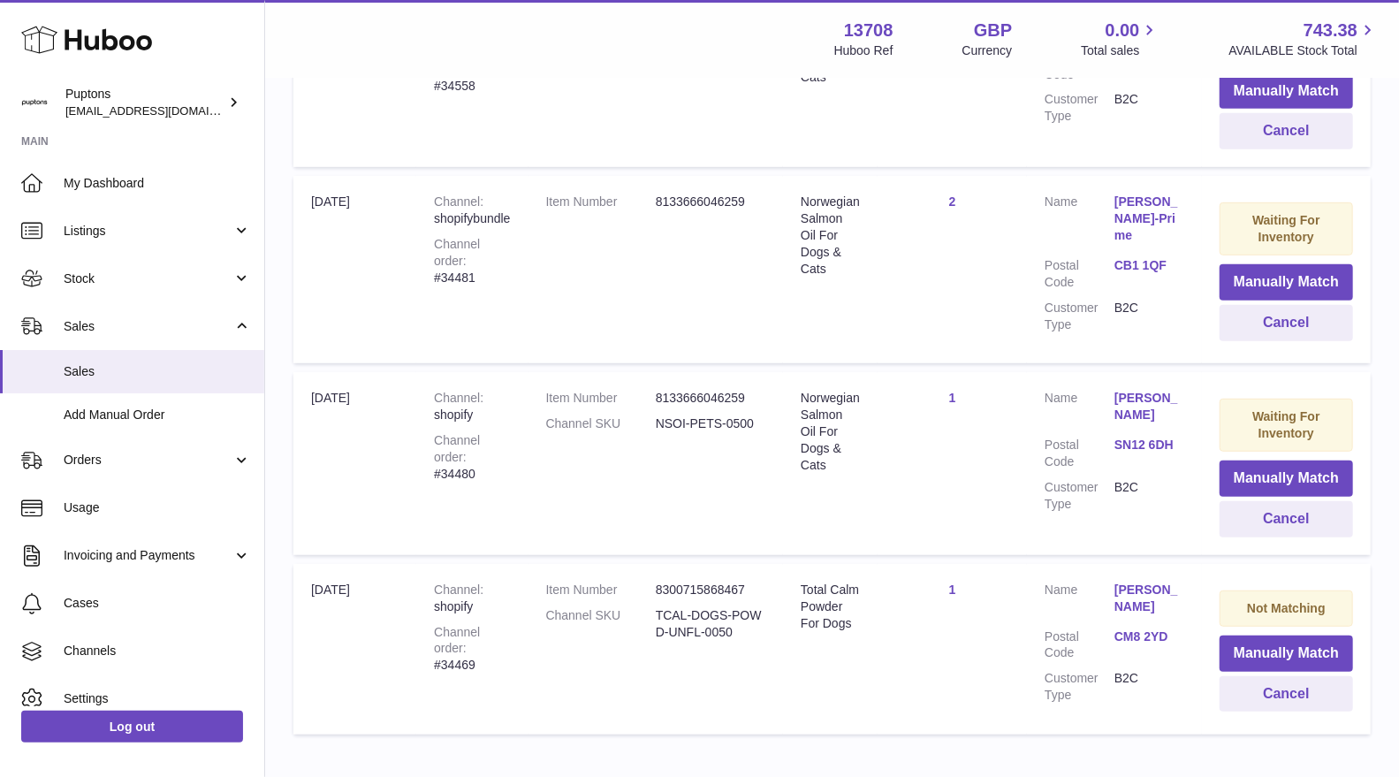
click at [498, 456] on div "Channel order #34480" at bounding box center [472, 457] width 76 height 50
copy div "34480"
click at [1251, 509] on button "Cancel" at bounding box center [1285, 519] width 133 height 36
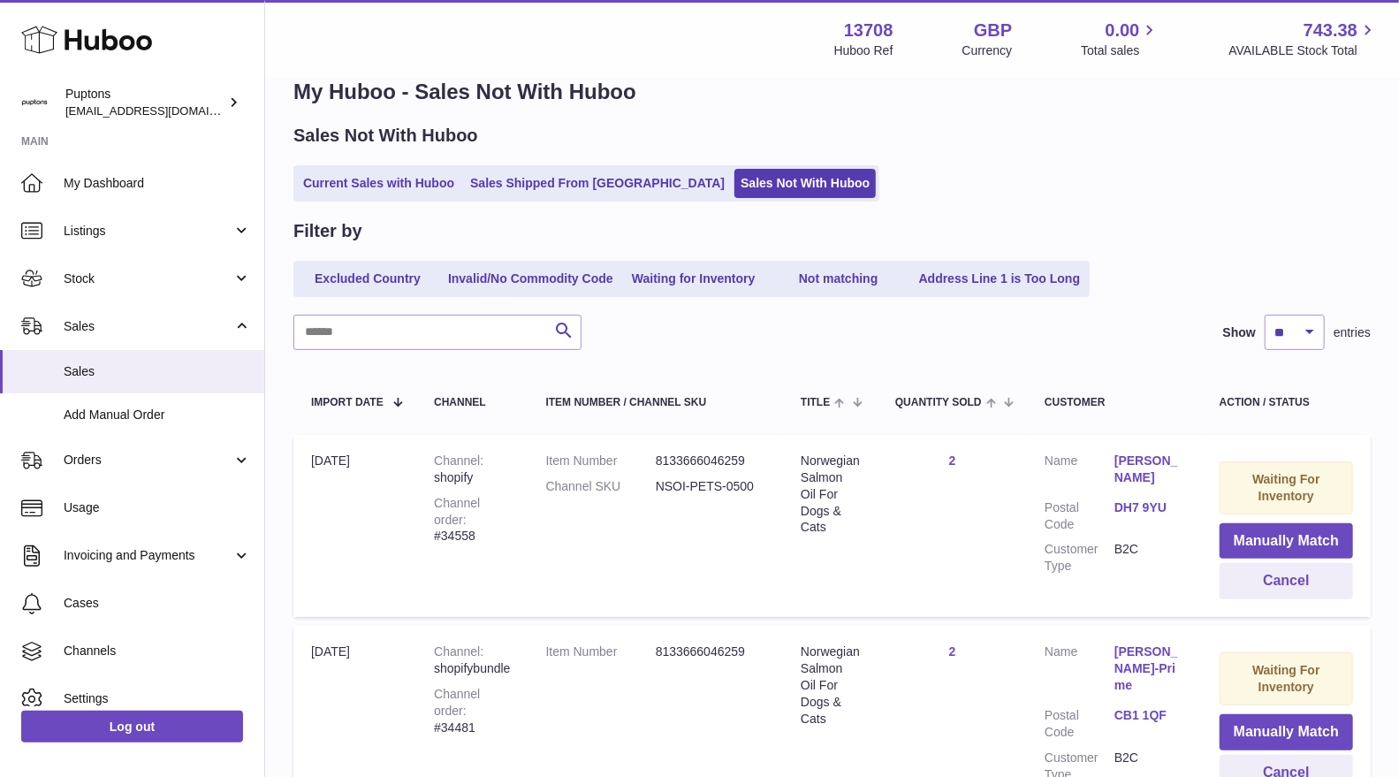
scroll to position [0, 0]
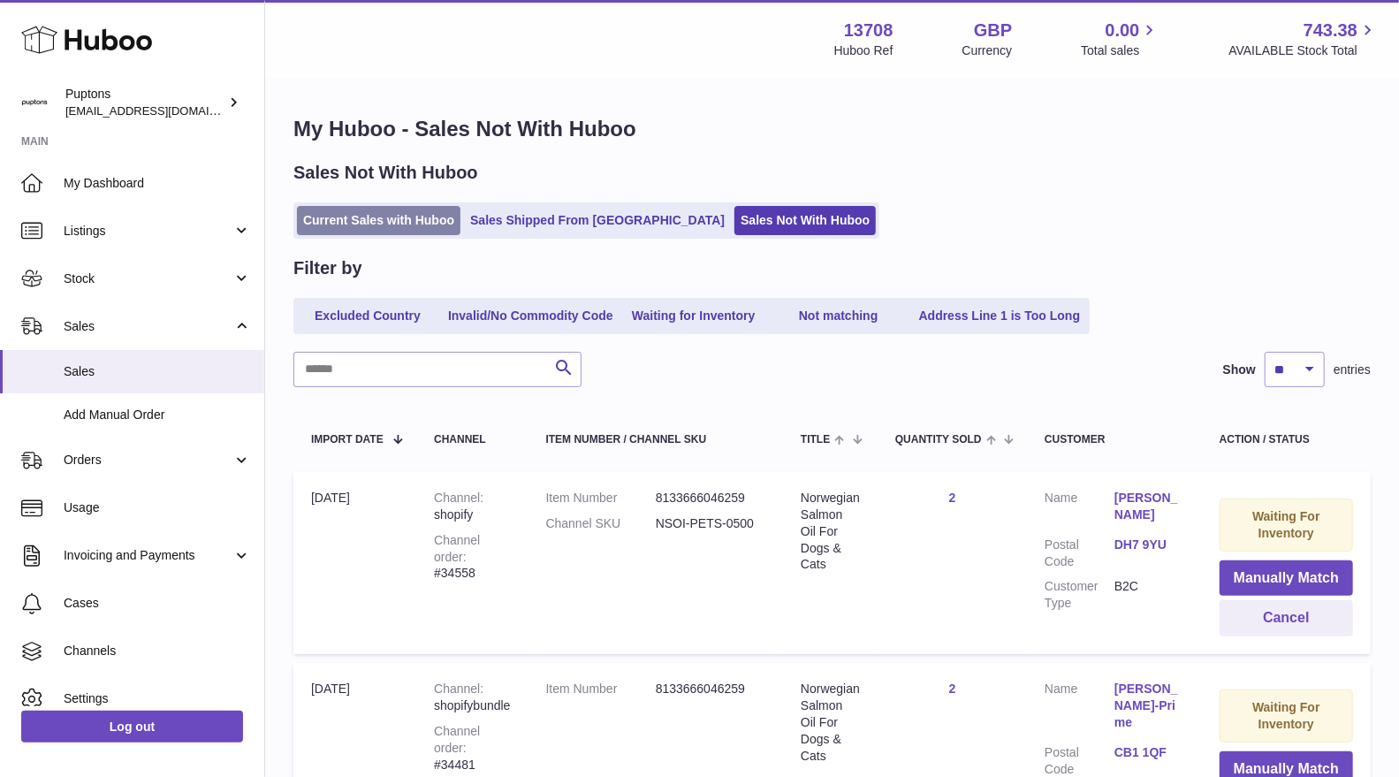
click at [375, 209] on link "Current Sales with Huboo" at bounding box center [378, 220] width 163 height 29
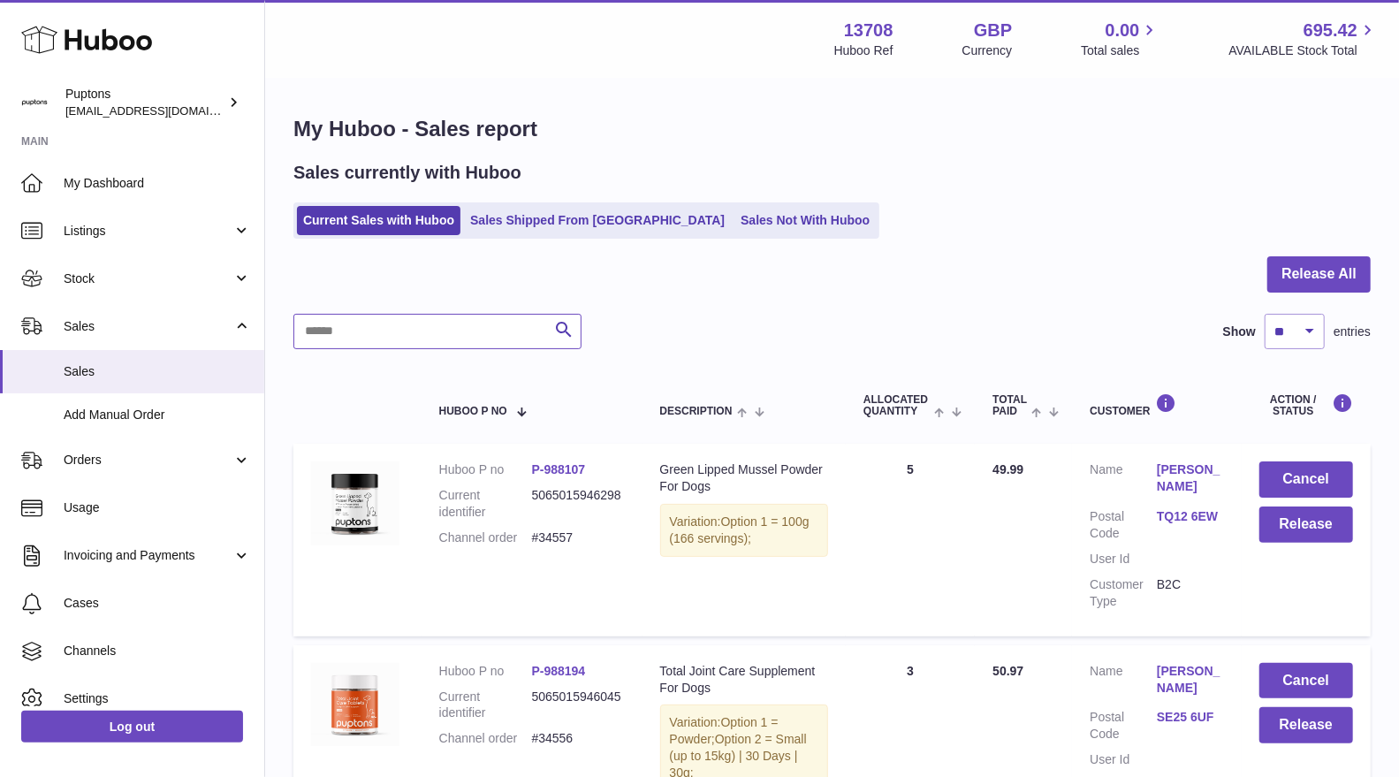
click at [432, 343] on input "text" at bounding box center [437, 331] width 288 height 35
paste input "*****"
type input "*****"
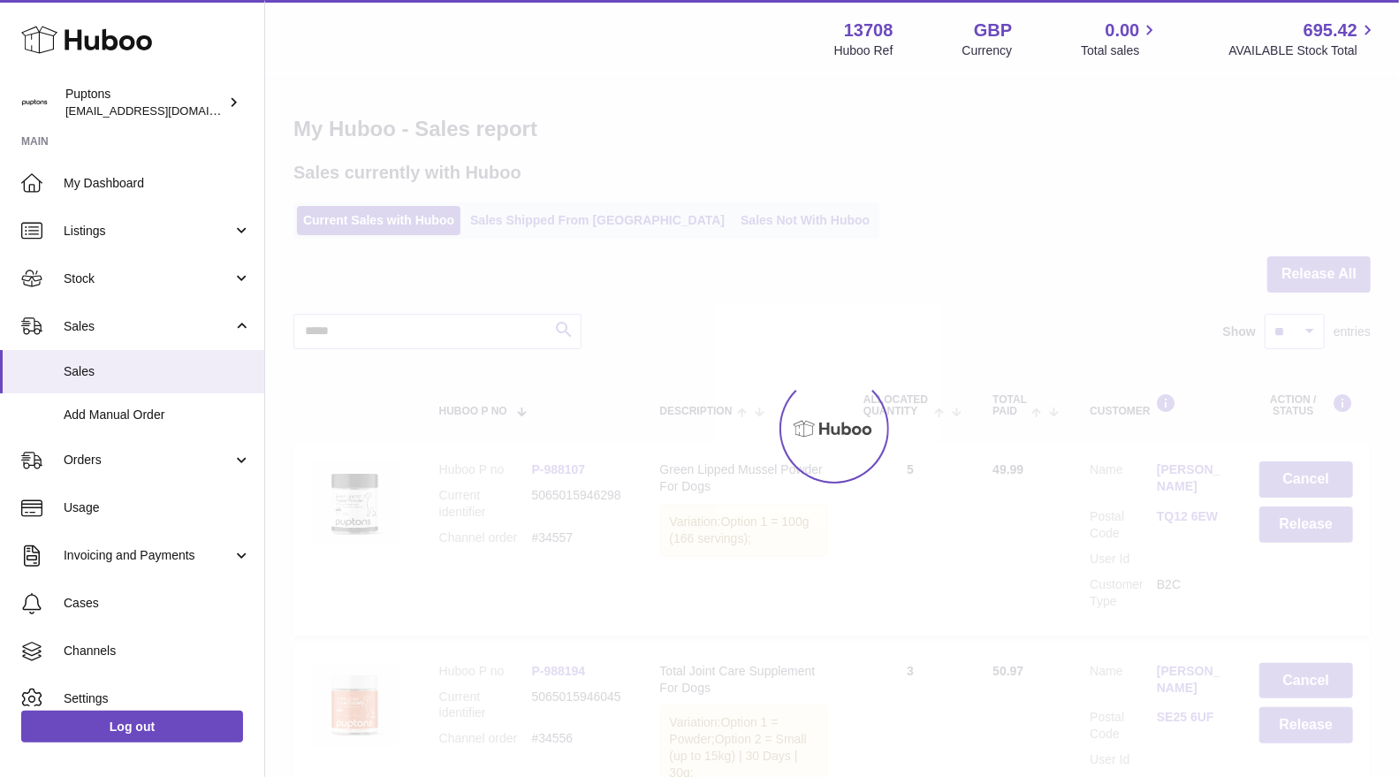
click at [561, 333] on div at bounding box center [832, 428] width 1134 height 697
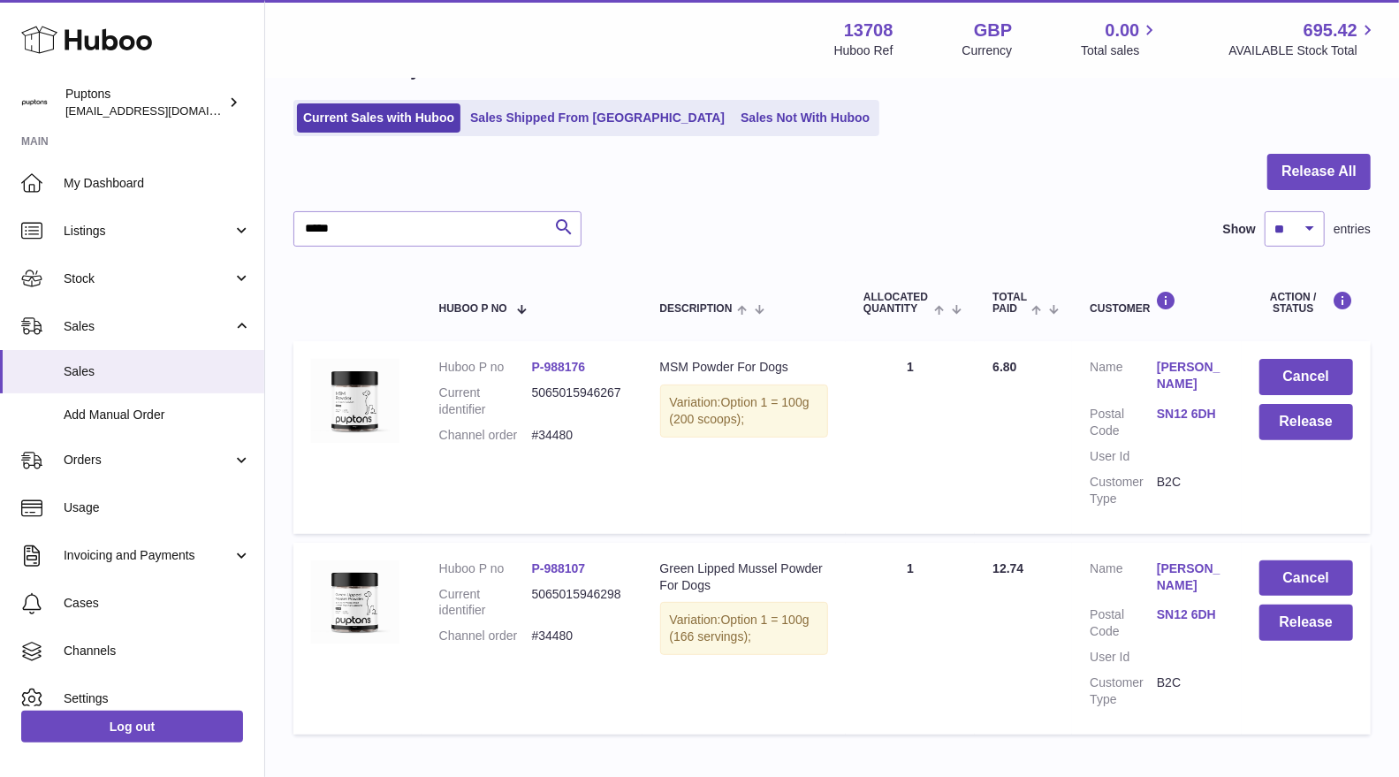
scroll to position [196, 0]
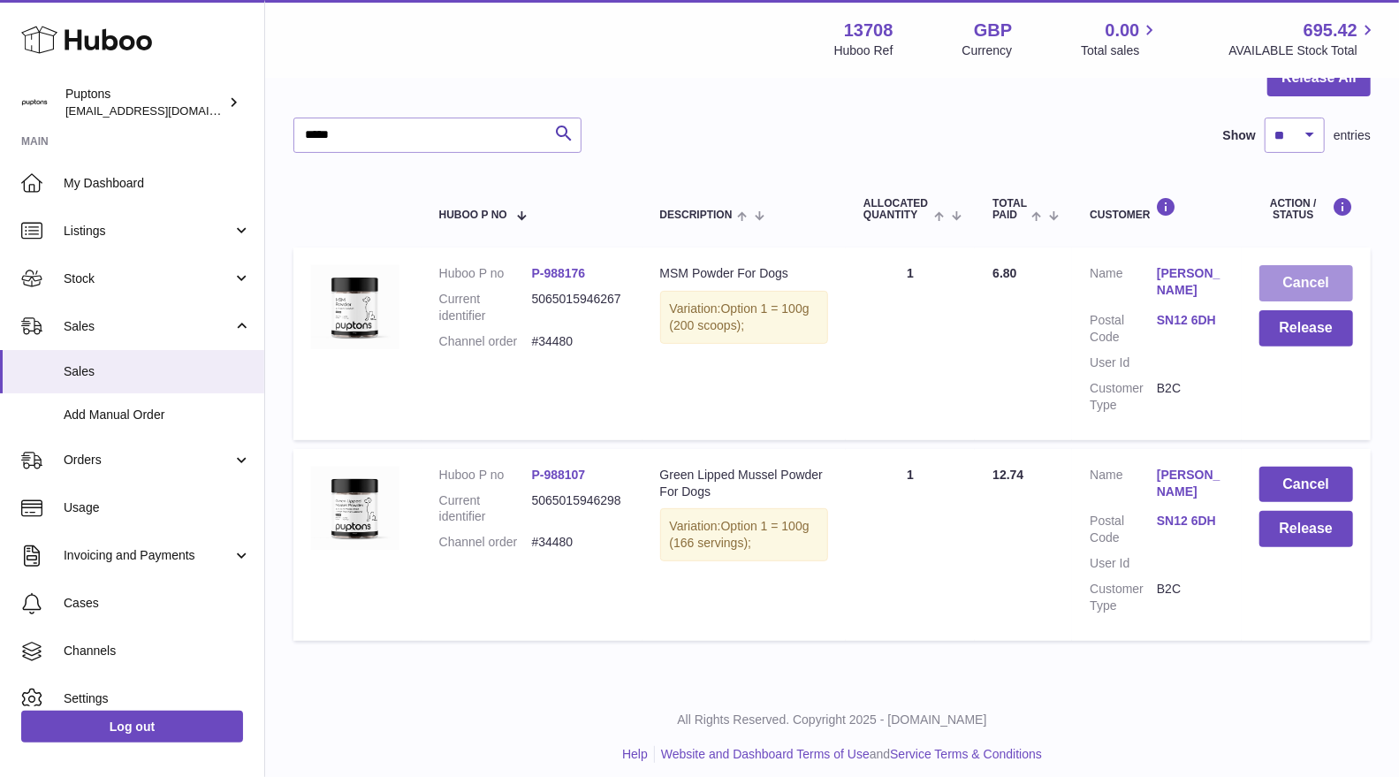
click at [1318, 270] on button "Cancel" at bounding box center [1306, 283] width 94 height 36
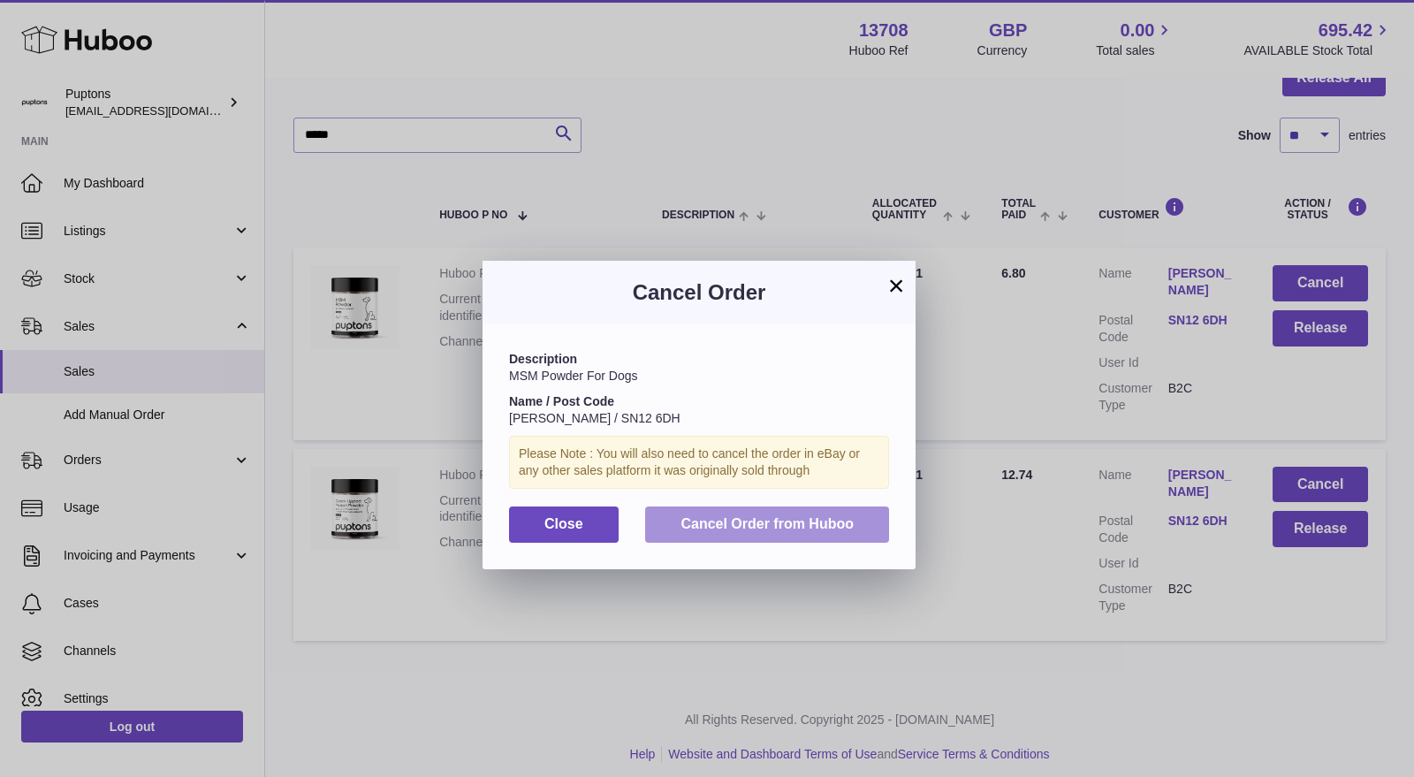
click at [836, 531] on span "Cancel Order from Huboo" at bounding box center [766, 523] width 173 height 15
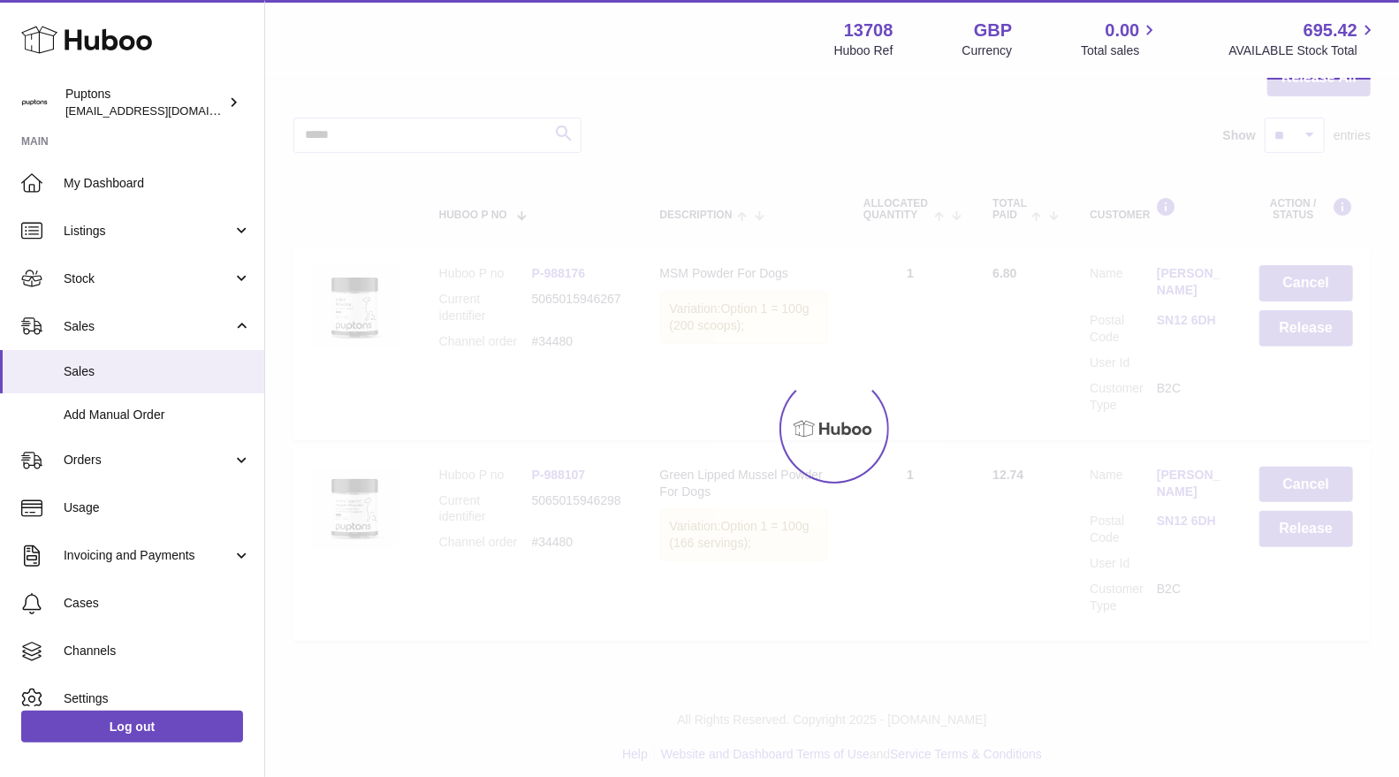
scroll to position [7, 0]
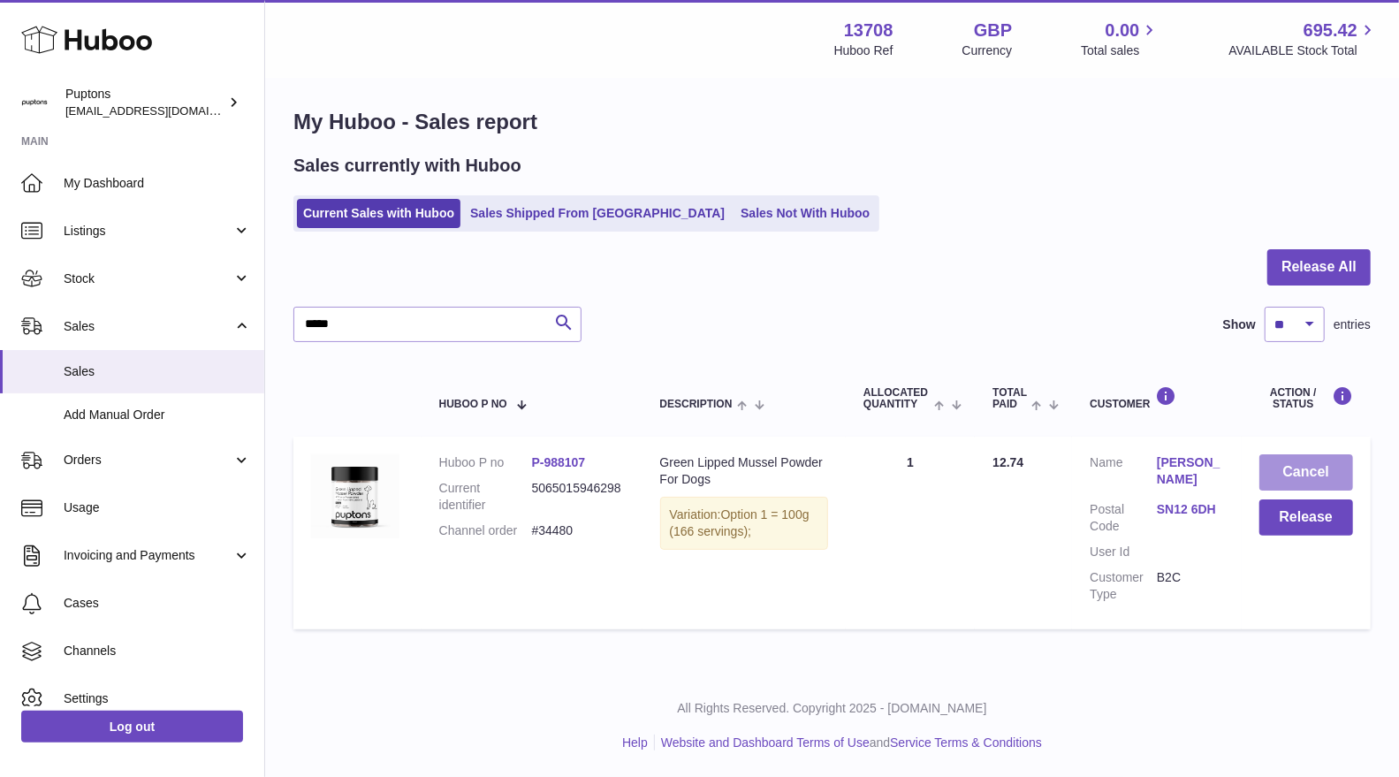
click at [1283, 454] on button "Cancel" at bounding box center [1306, 472] width 94 height 36
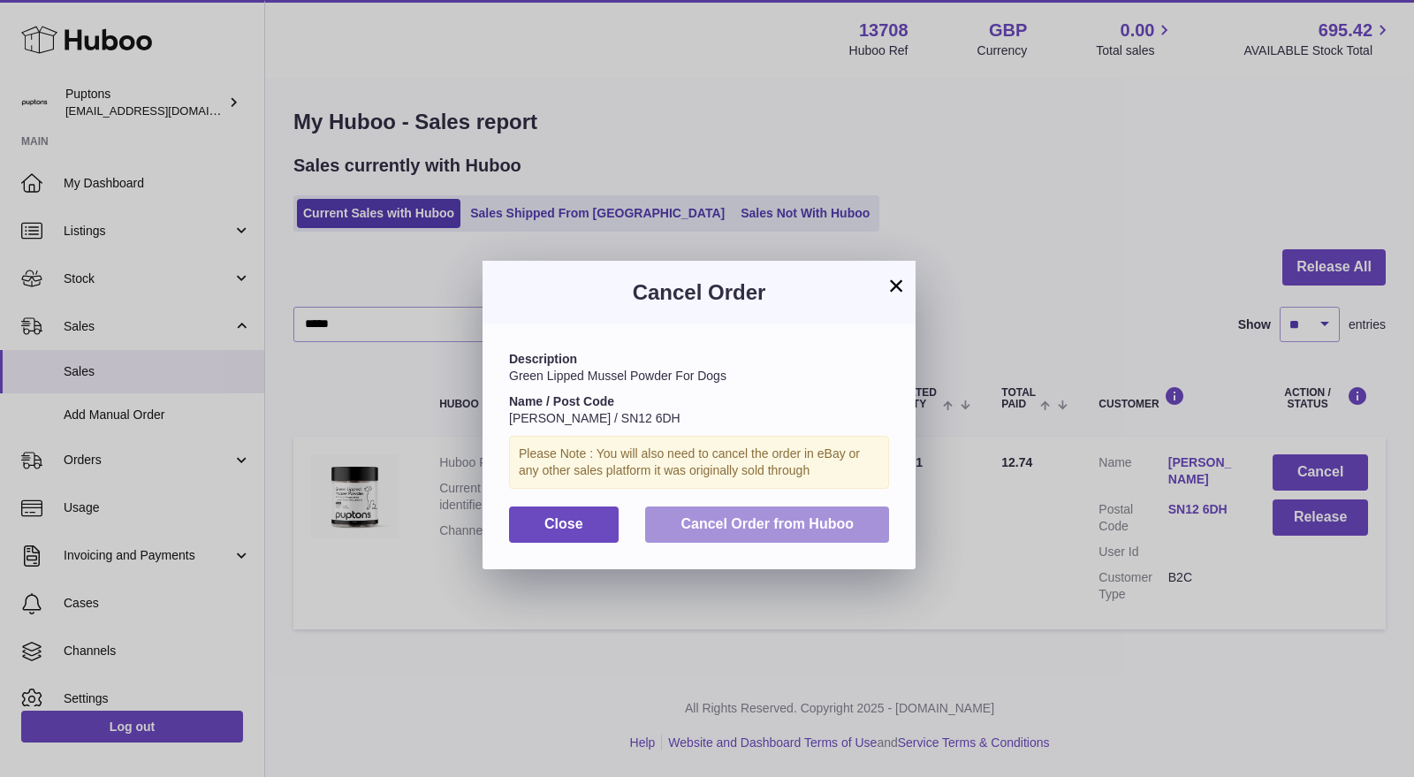
click at [718, 527] on span "Cancel Order from Huboo" at bounding box center [766, 523] width 173 height 15
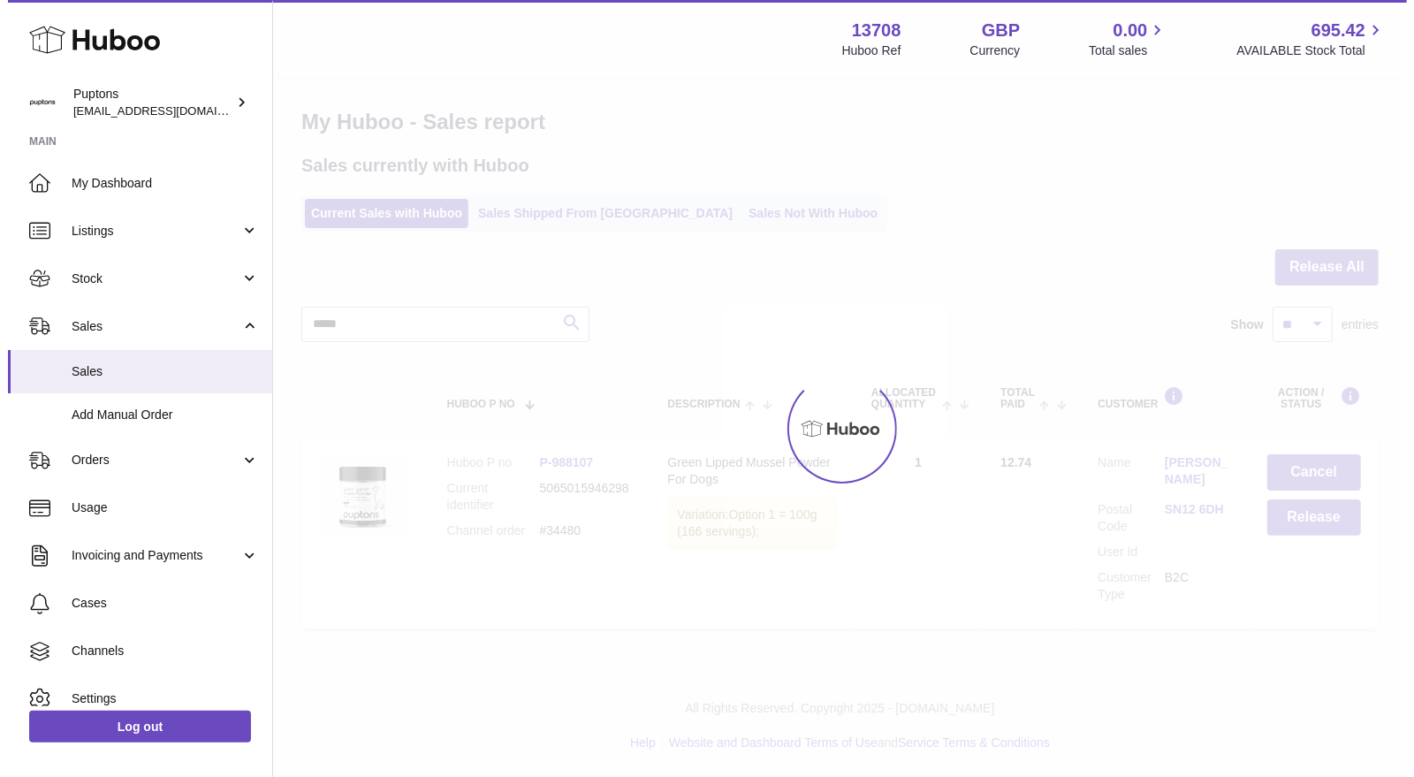
scroll to position [0, 0]
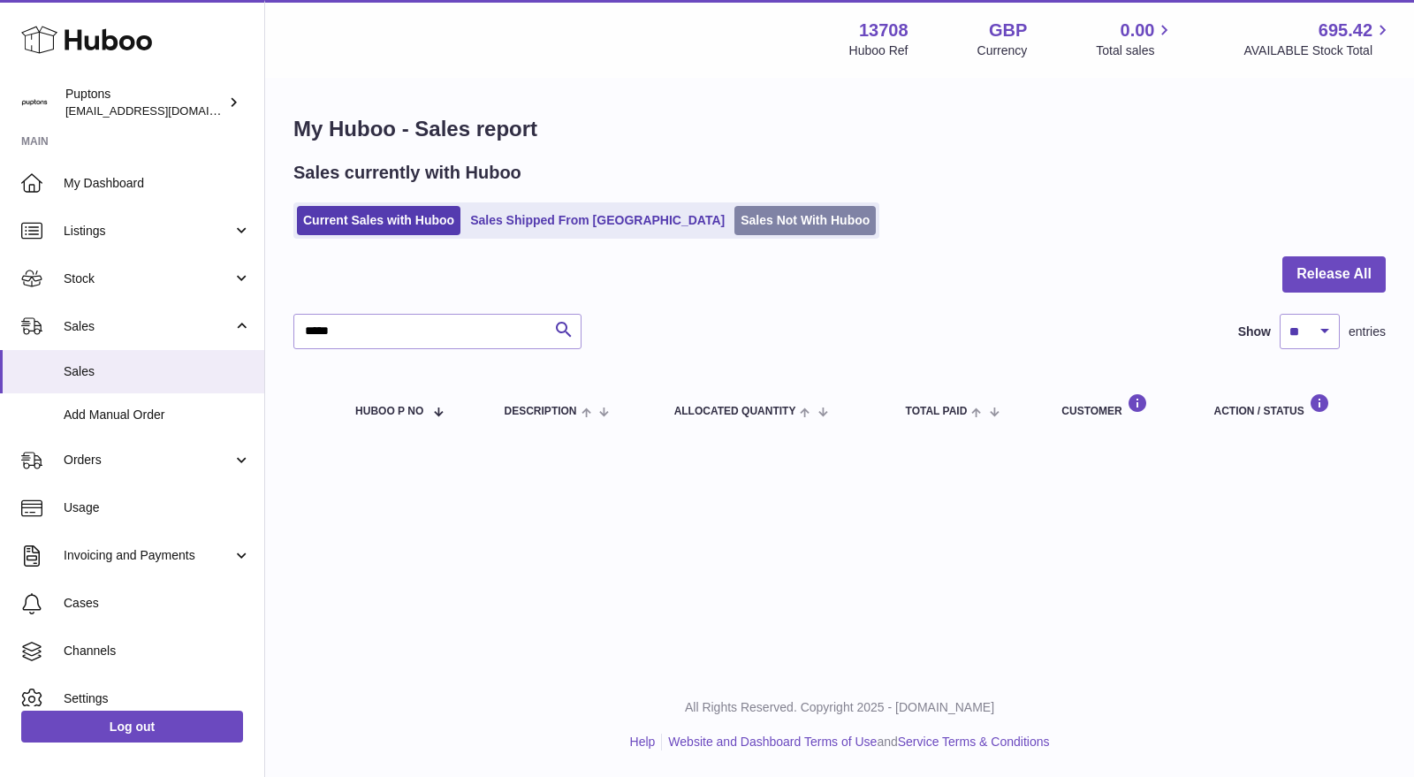
click at [734, 209] on link "Sales Not With Huboo" at bounding box center [804, 220] width 141 height 29
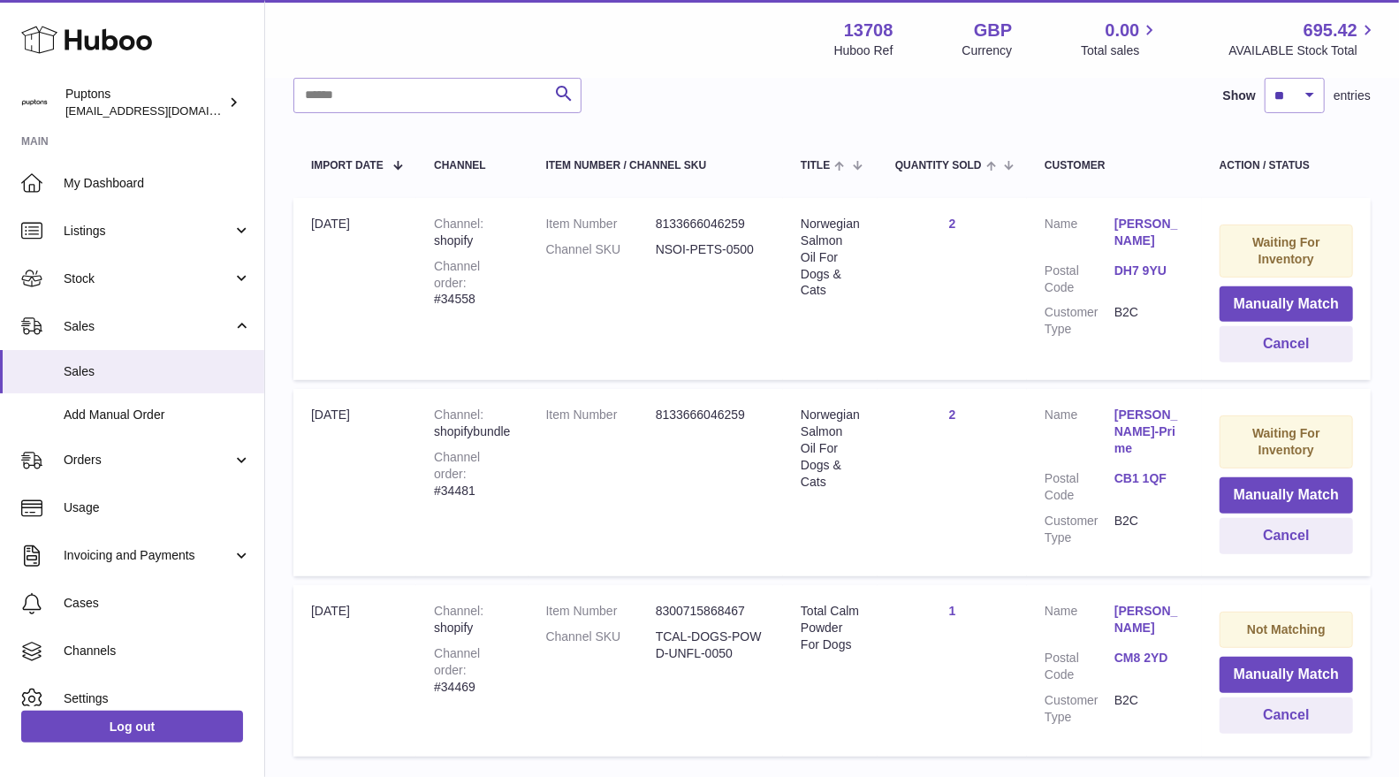
scroll to position [297, 0]
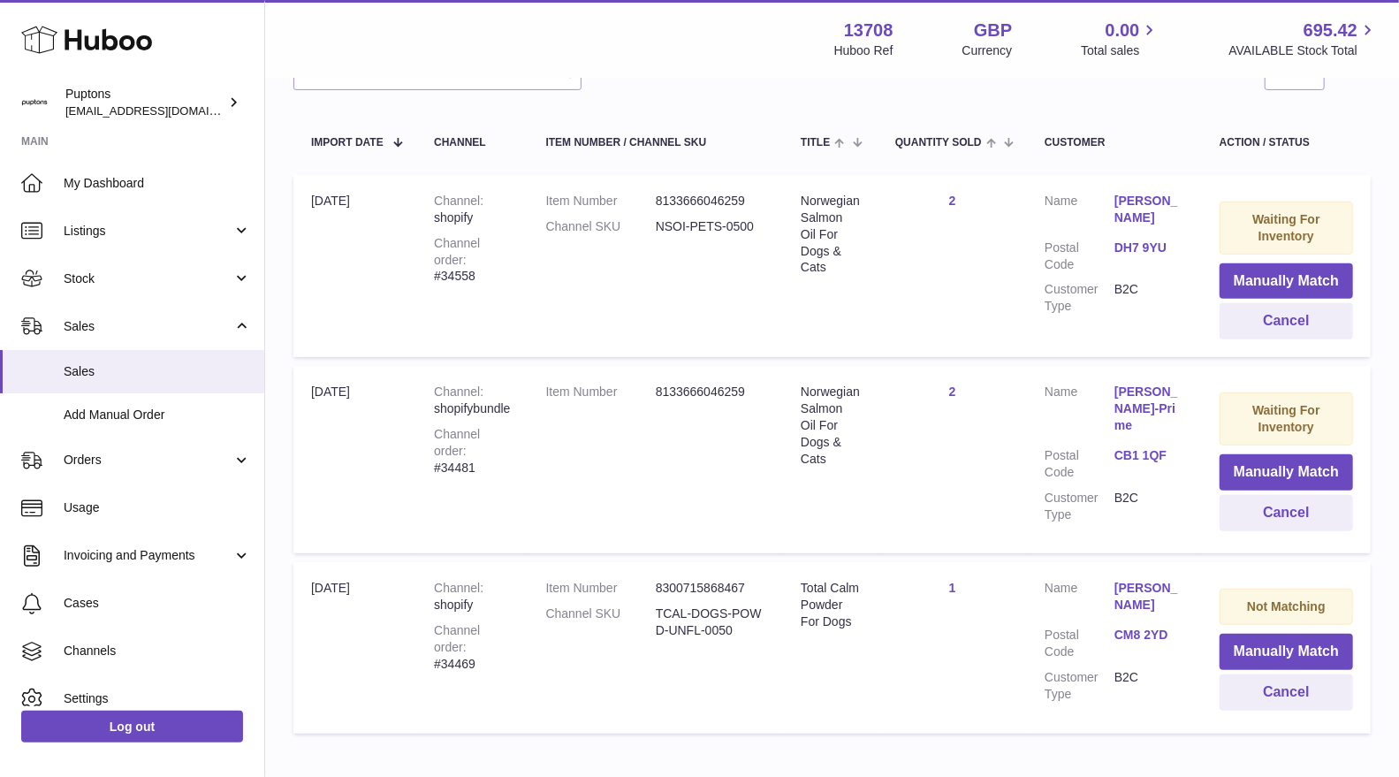
click at [510, 262] on div "Channel order #34558" at bounding box center [472, 260] width 76 height 50
click at [619, 440] on td "Item Number 8133666046259" at bounding box center [655, 459] width 255 height 187
click at [501, 268] on td "Channel shopify Channel order #34558" at bounding box center [471, 266] width 111 height 182
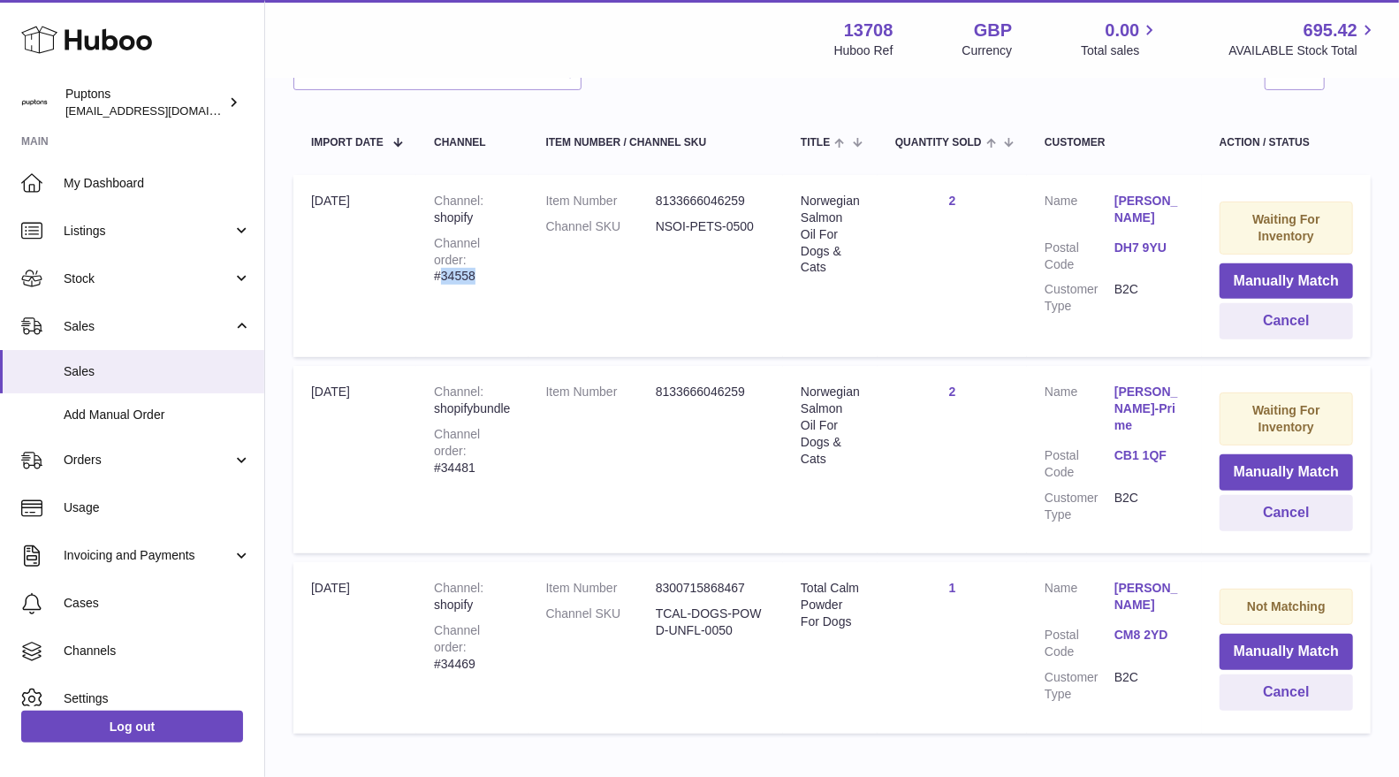
copy div "34558"
click at [84, 103] on span "[EMAIL_ADDRESS][DOMAIN_NAME]" at bounding box center [162, 110] width 194 height 14
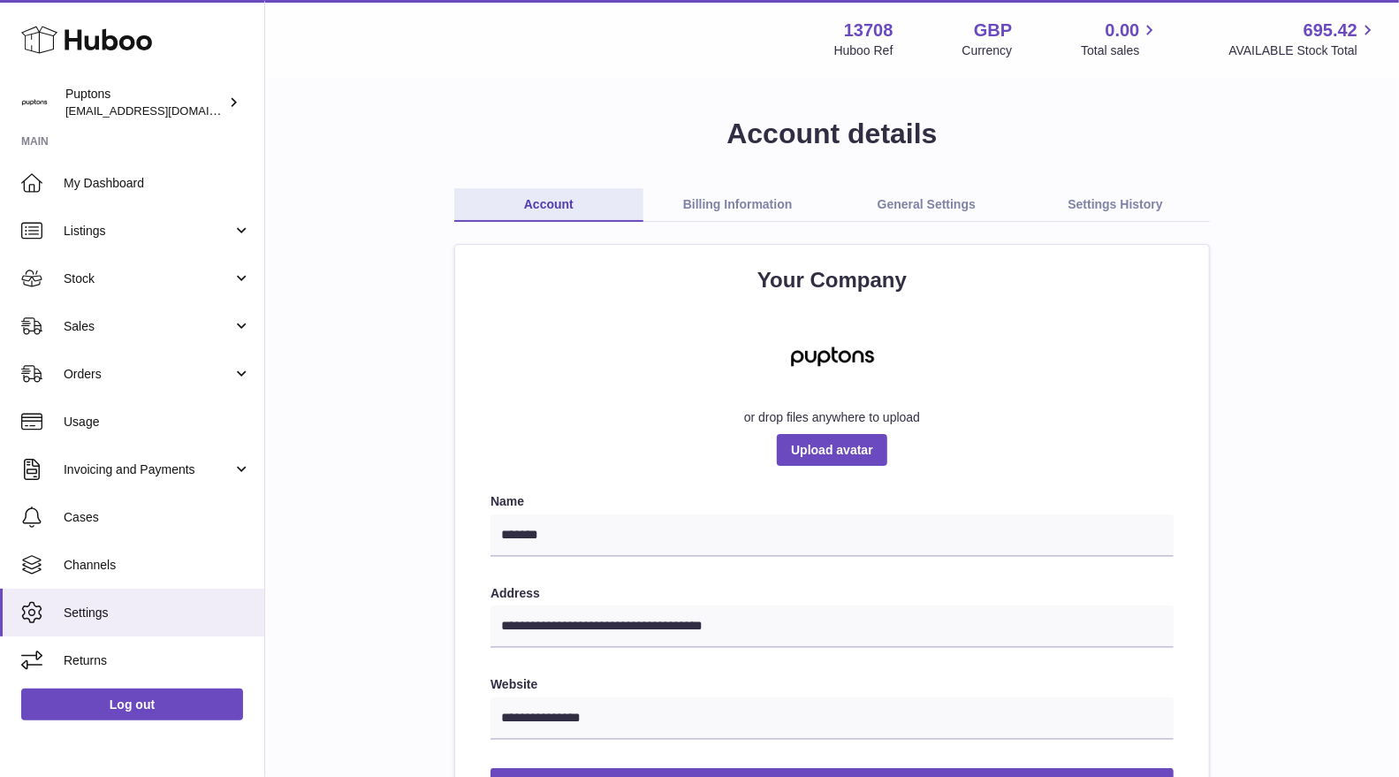
click at [97, 50] on icon at bounding box center [86, 39] width 131 height 35
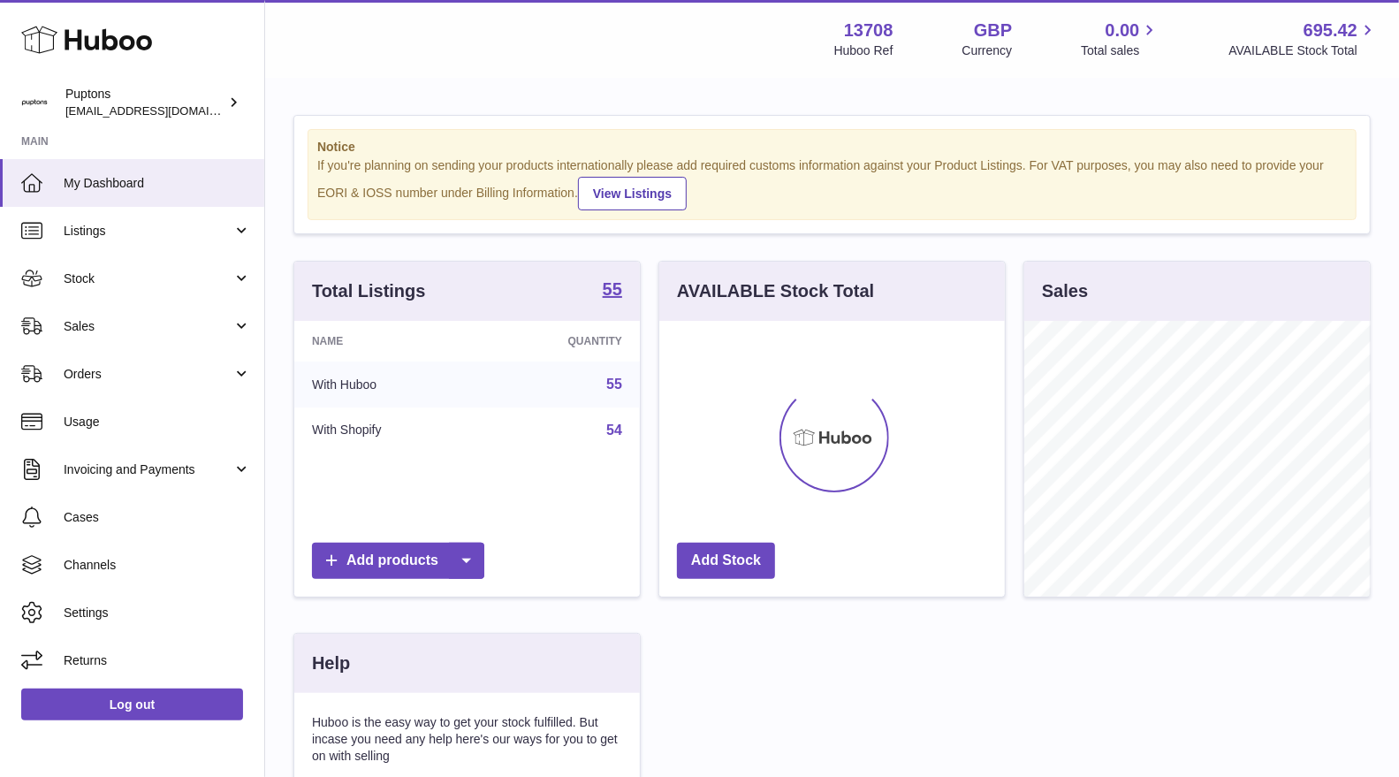
scroll to position [275, 345]
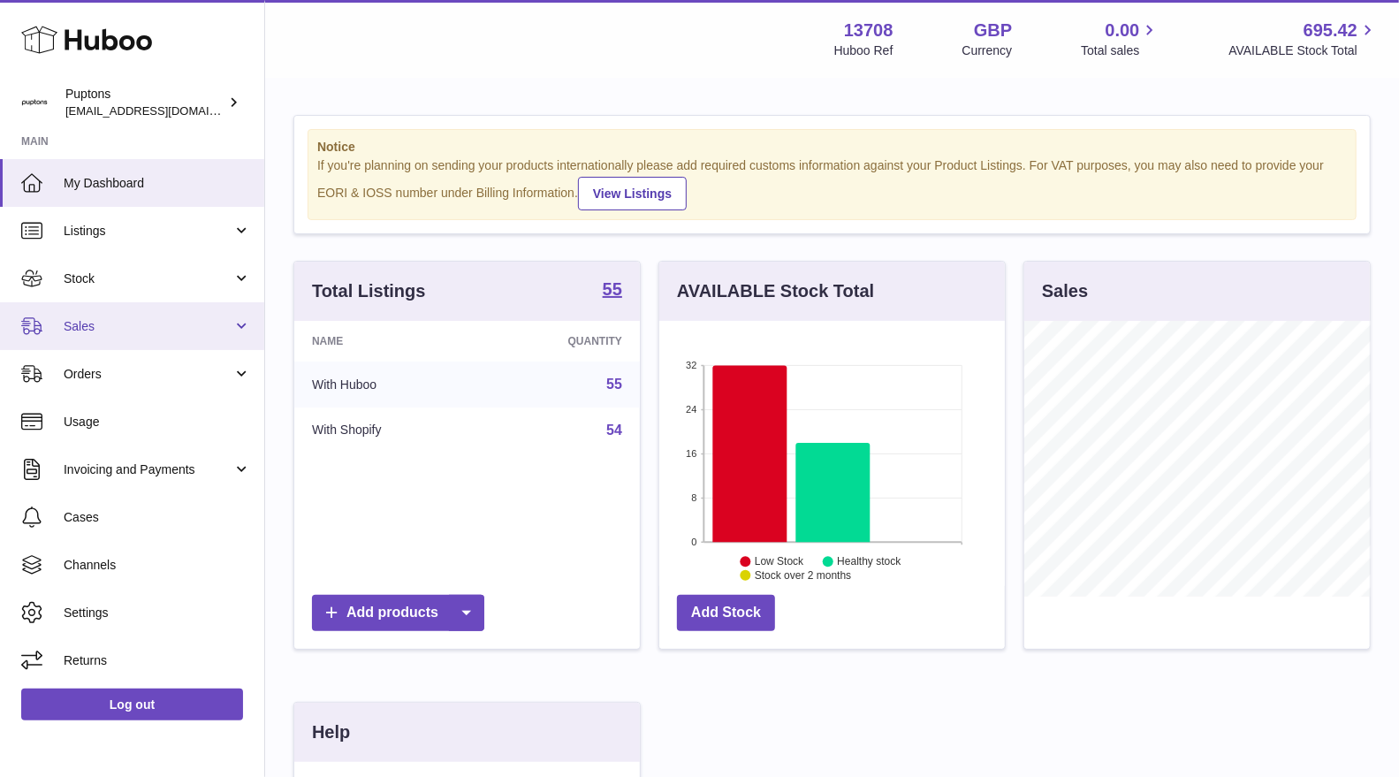
click at [139, 325] on span "Sales" at bounding box center [148, 326] width 169 height 17
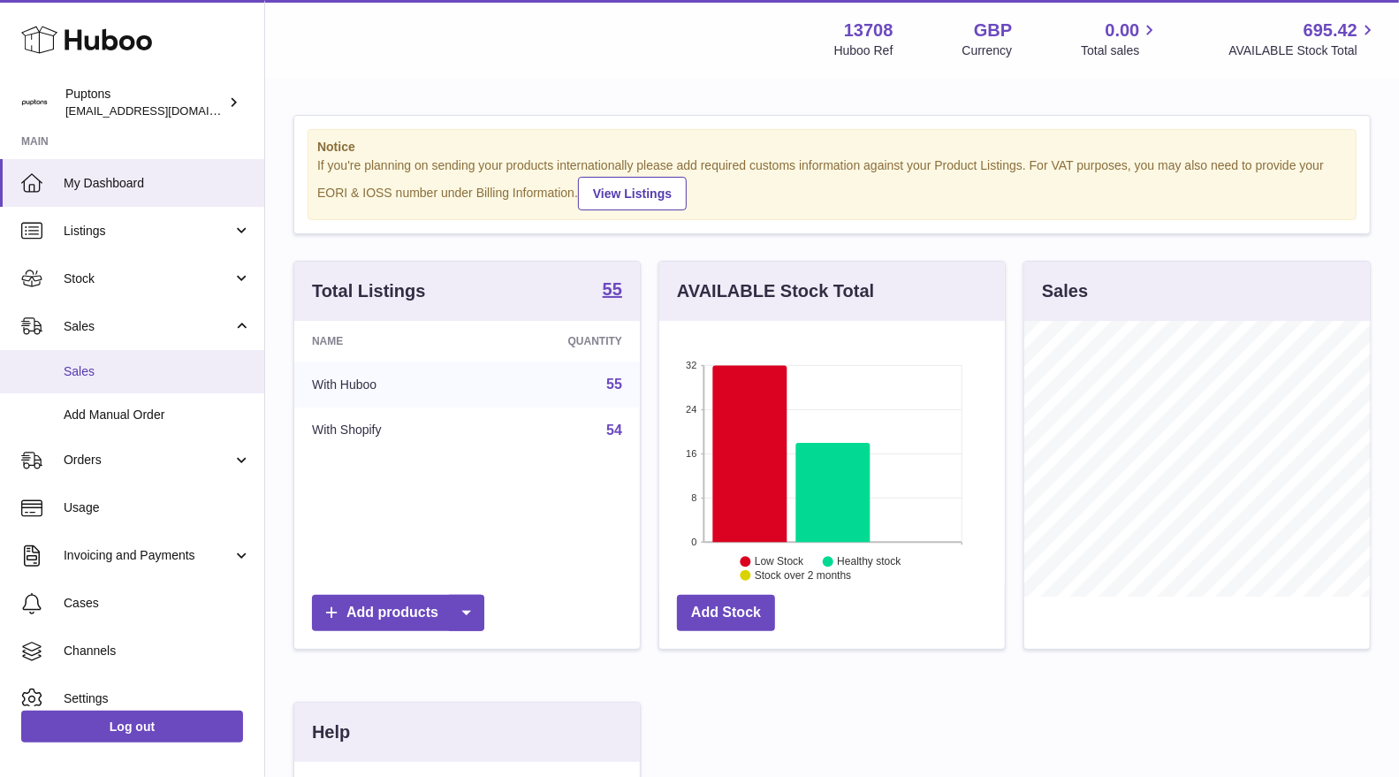
click at [141, 365] on span "Sales" at bounding box center [157, 371] width 187 height 17
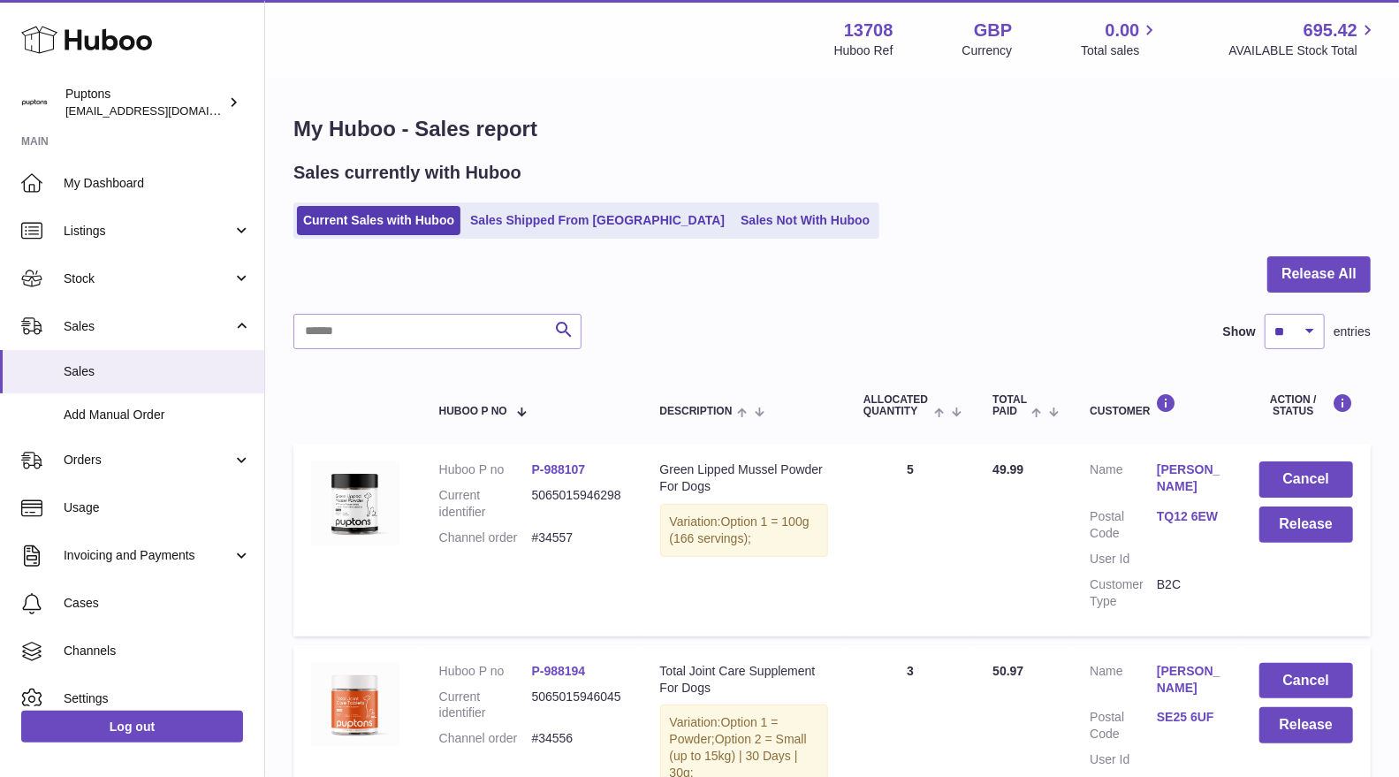
click at [734, 231] on link "Sales Not With Huboo" at bounding box center [804, 220] width 141 height 29
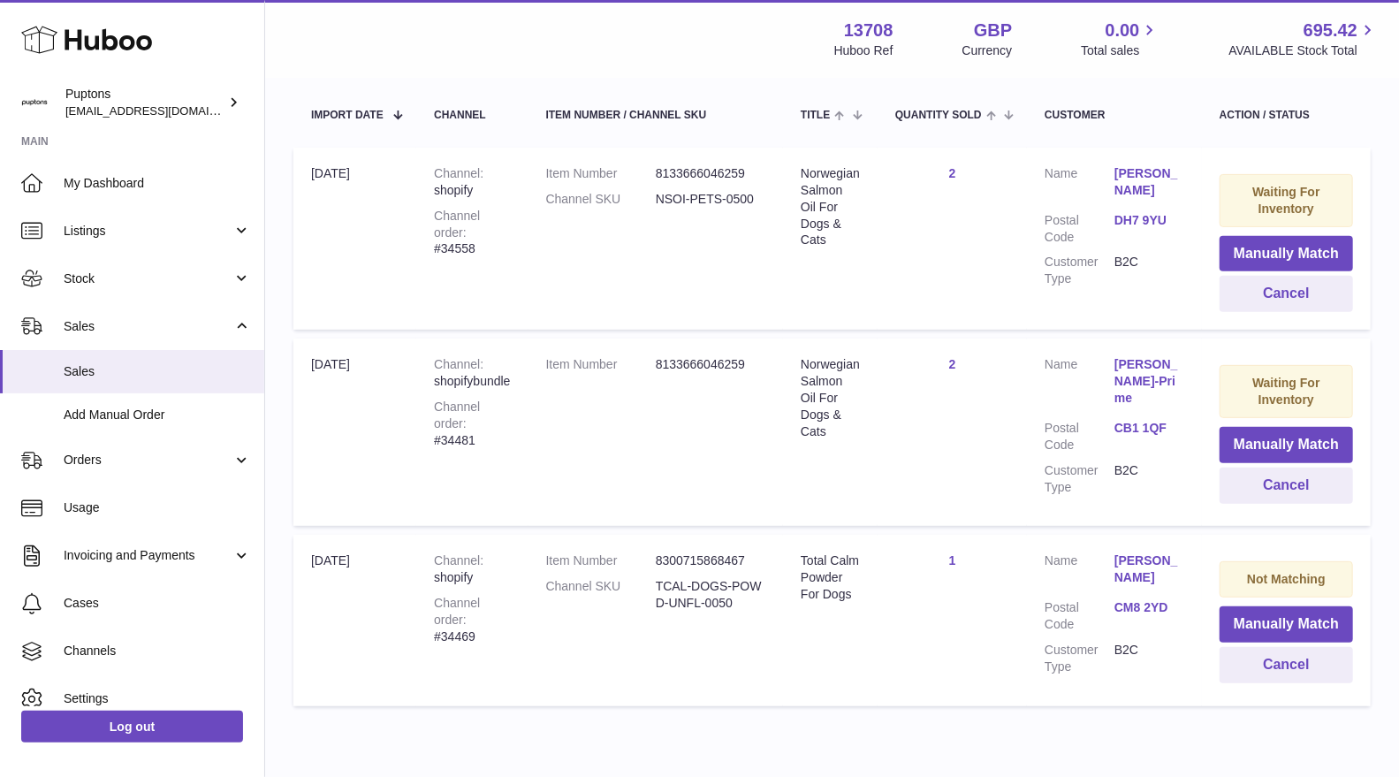
scroll to position [392, 0]
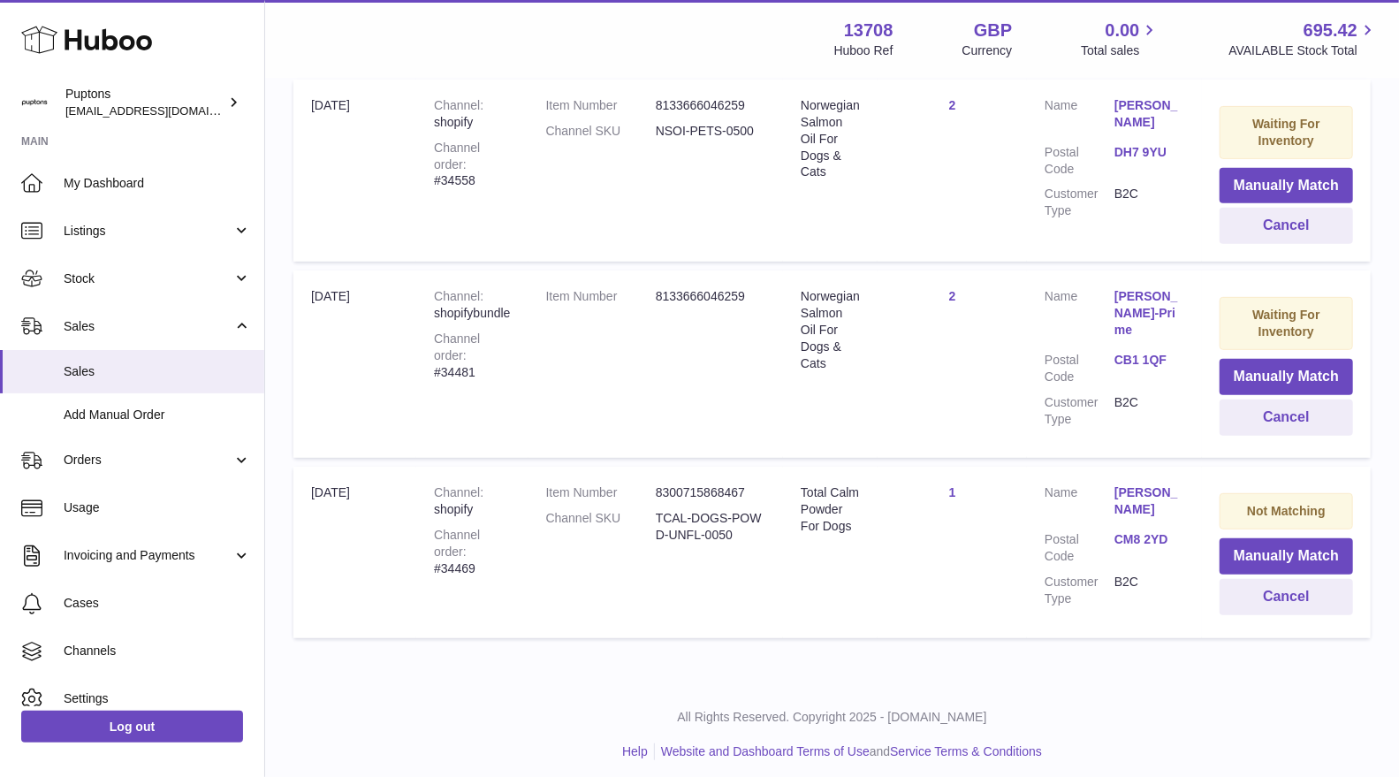
click at [510, 352] on div "Channel order #34481" at bounding box center [472, 355] width 76 height 50
copy div "34481"
click at [1279, 419] on button "Cancel" at bounding box center [1285, 417] width 133 height 36
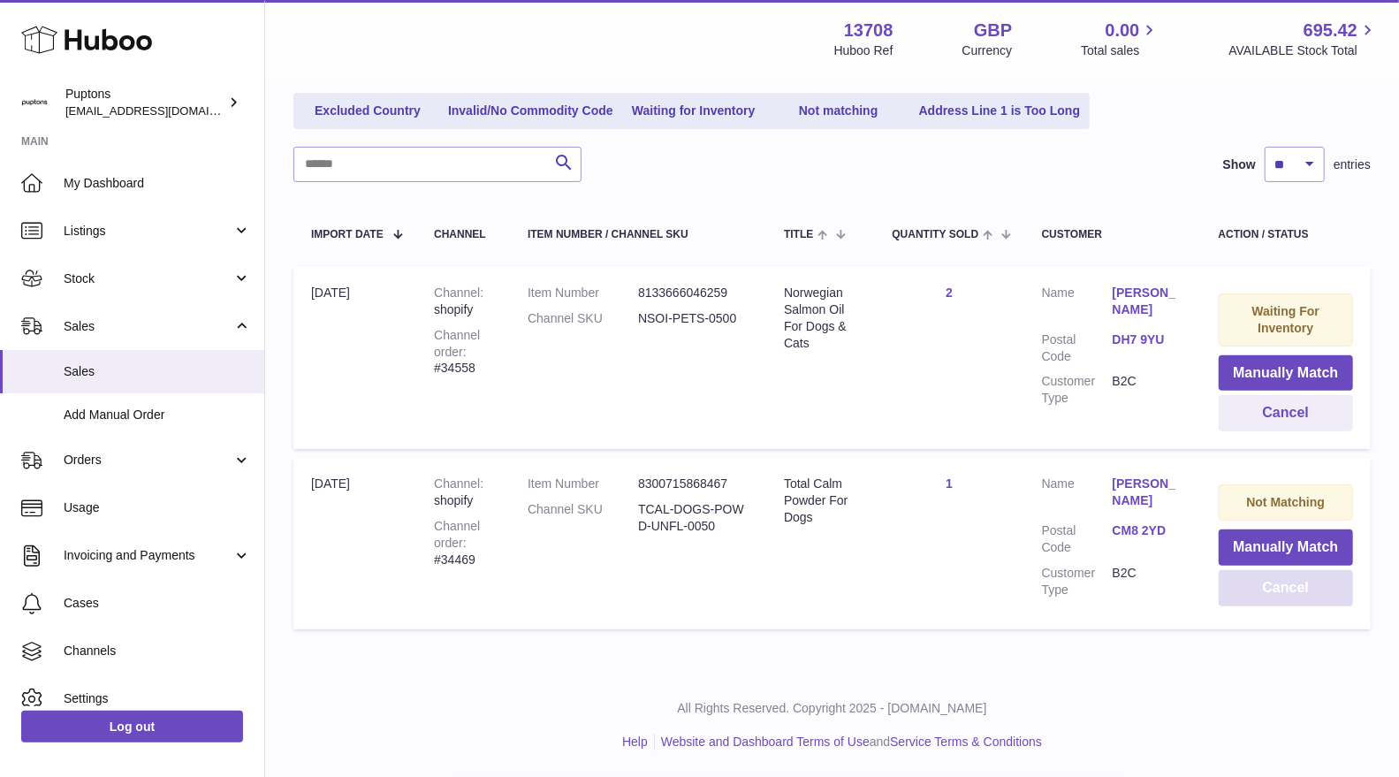
scroll to position [204, 0]
click at [469, 562] on div "Channel order #34469" at bounding box center [463, 544] width 58 height 50
copy div "34469"
click at [1001, 633] on table "Import date Channel Item Number / Channel SKU Title Quantity Sold Customer Acti…" at bounding box center [831, 420] width 1077 height 438
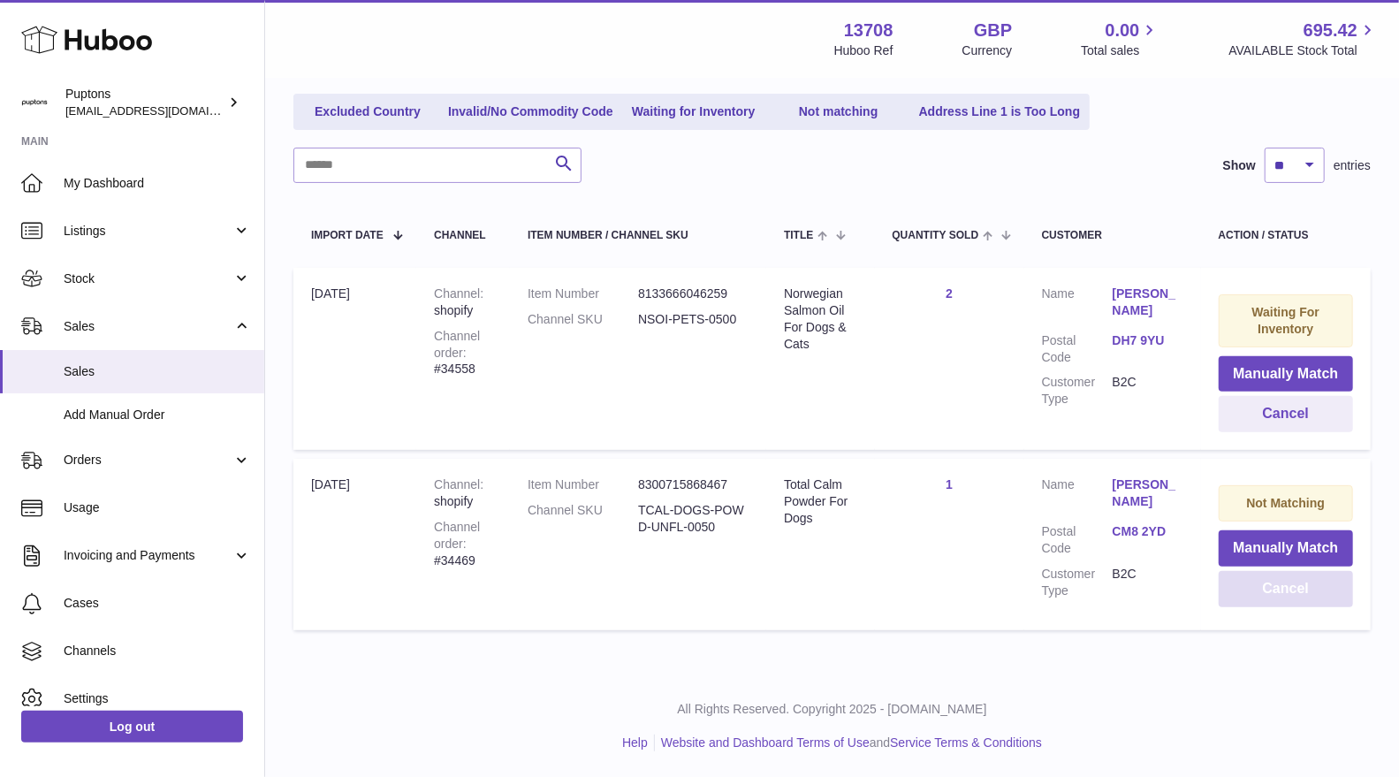
click at [1285, 583] on button "Cancel" at bounding box center [1285, 589] width 134 height 36
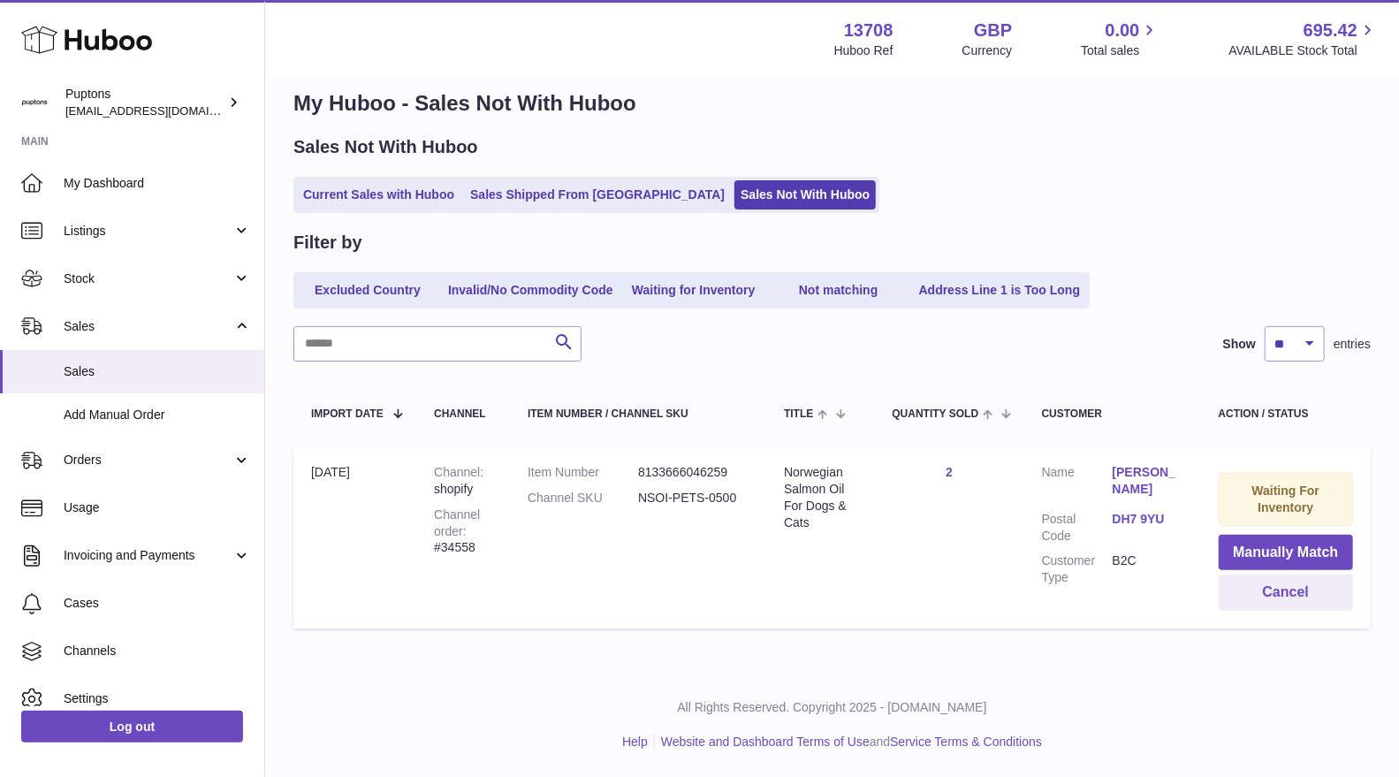
scroll to position [25, 0]
click at [359, 211] on ul "Current Sales with Huboo Sales Shipped From Huboo Sales Not With Huboo" at bounding box center [586, 196] width 586 height 36
click at [351, 199] on link "Current Sales with Huboo" at bounding box center [378, 195] width 163 height 29
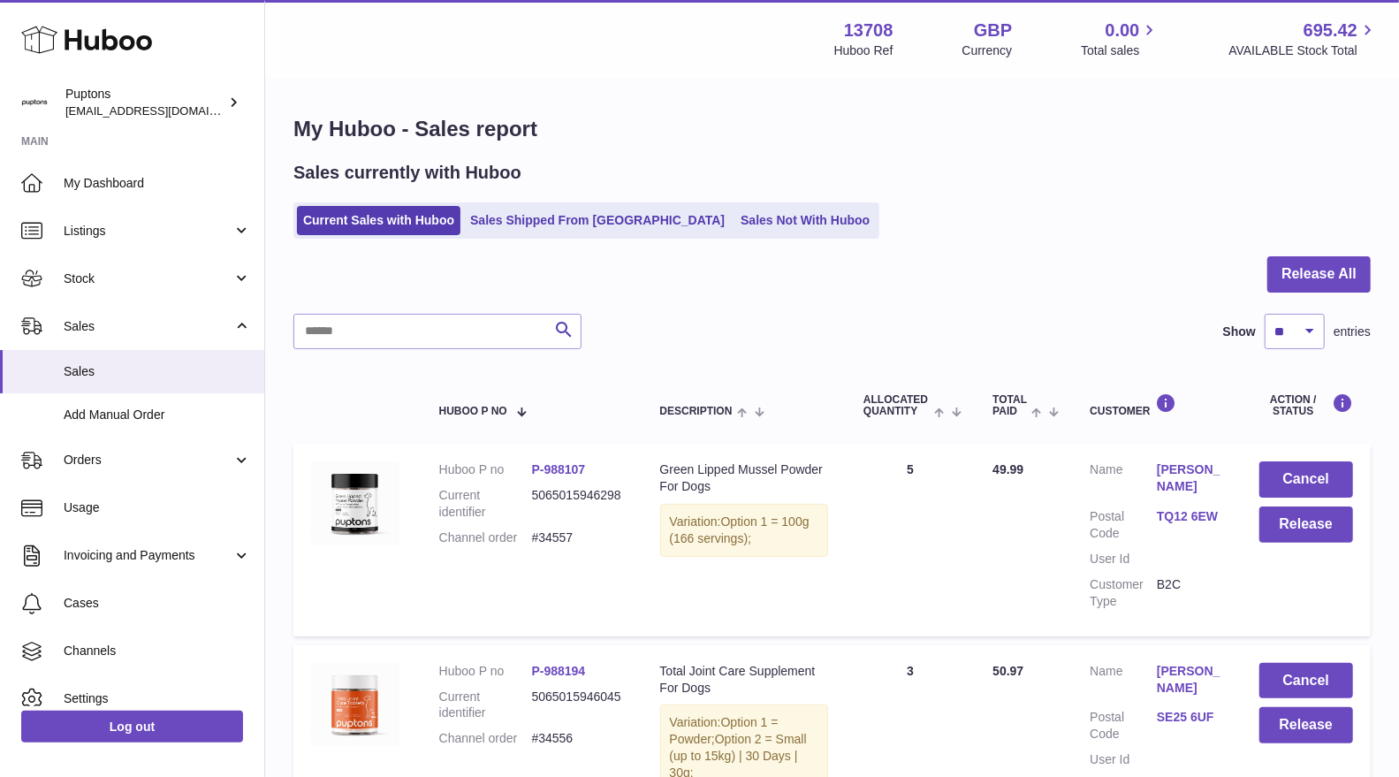
click at [117, 56] on icon at bounding box center [86, 39] width 131 height 35
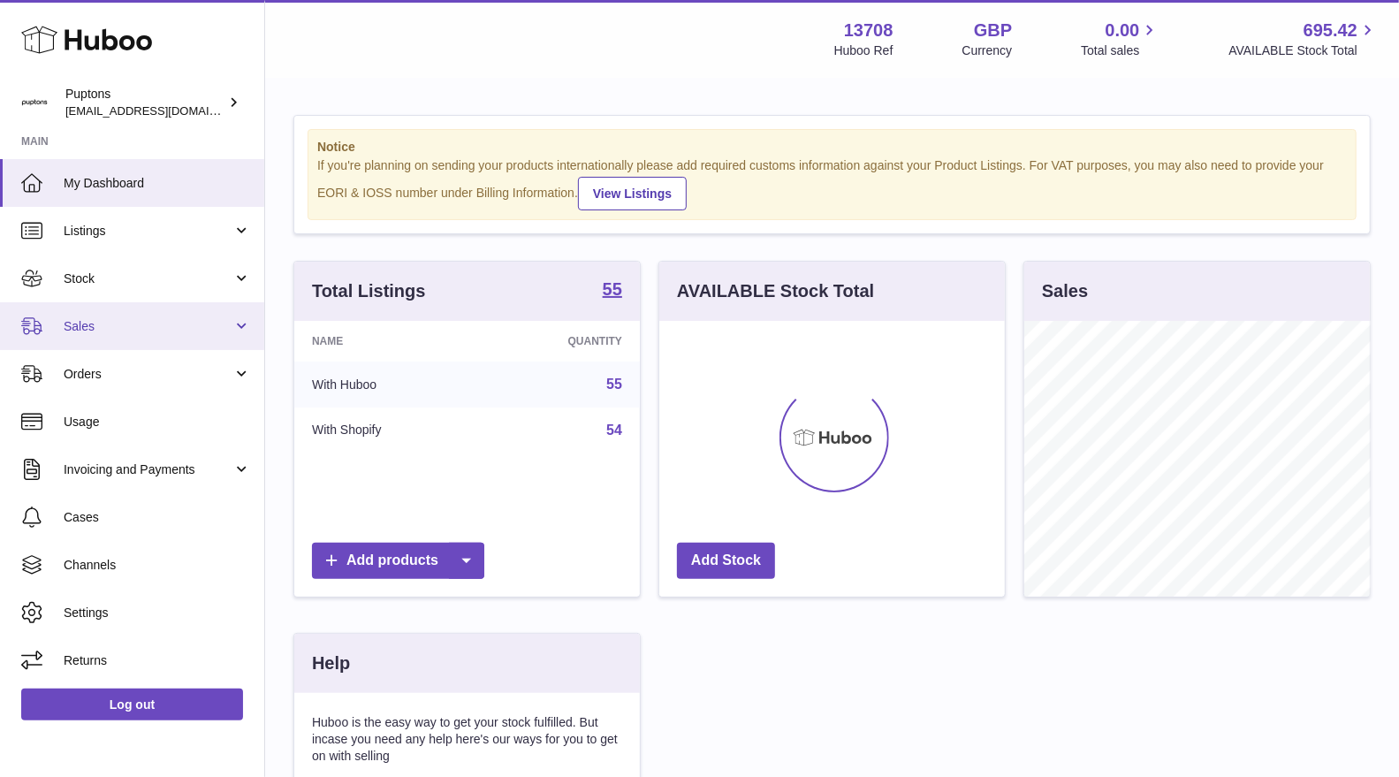
scroll to position [275, 345]
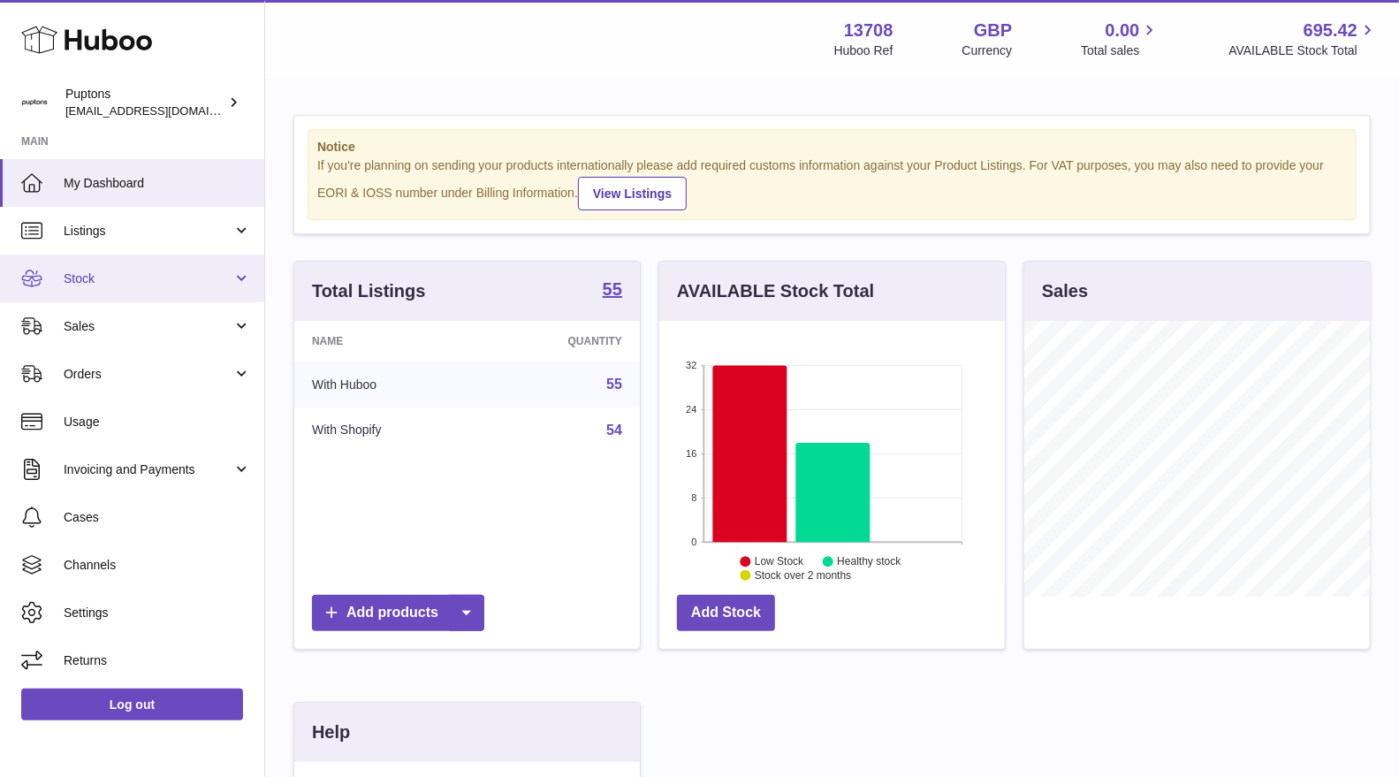
click at [104, 276] on span "Stock" at bounding box center [148, 278] width 169 height 17
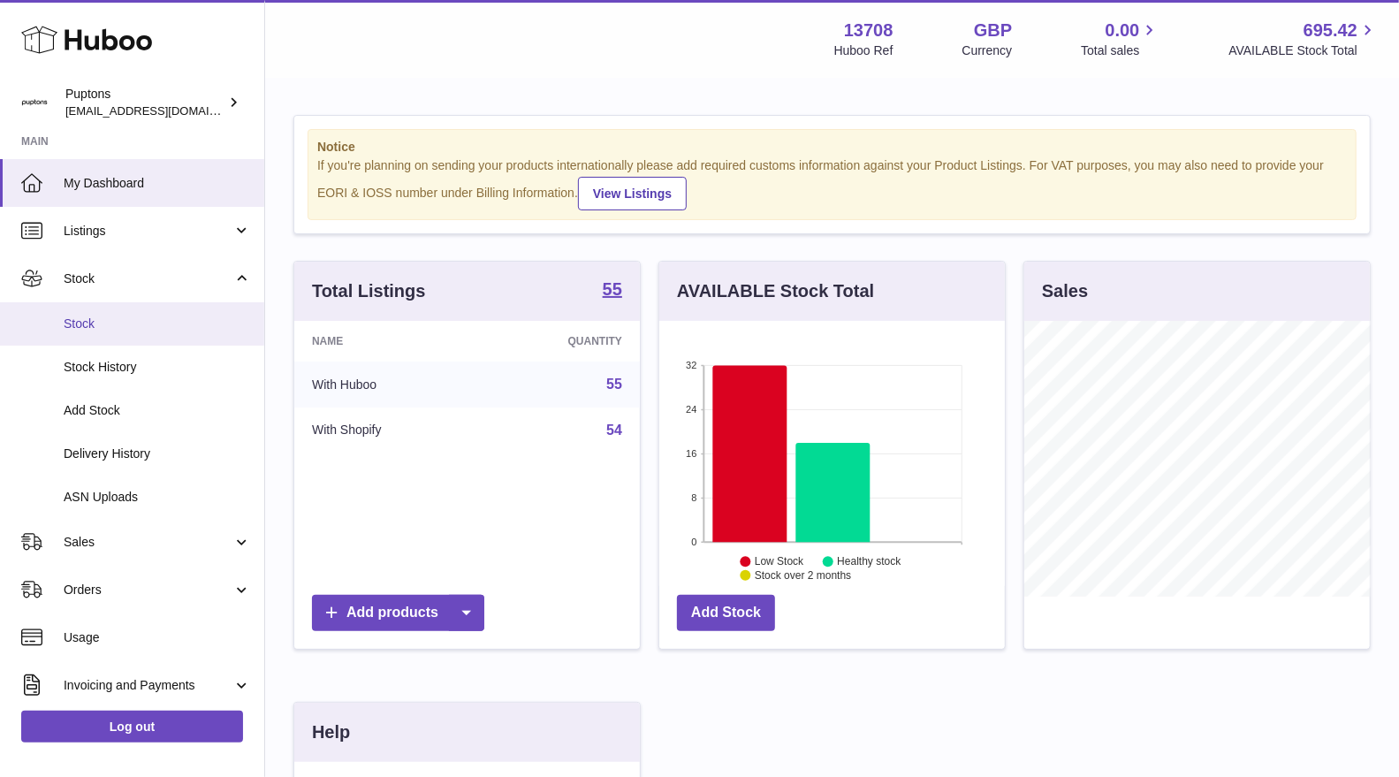
click at [133, 323] on span "Stock" at bounding box center [157, 323] width 187 height 17
